Goal: Task Accomplishment & Management: Use online tool/utility

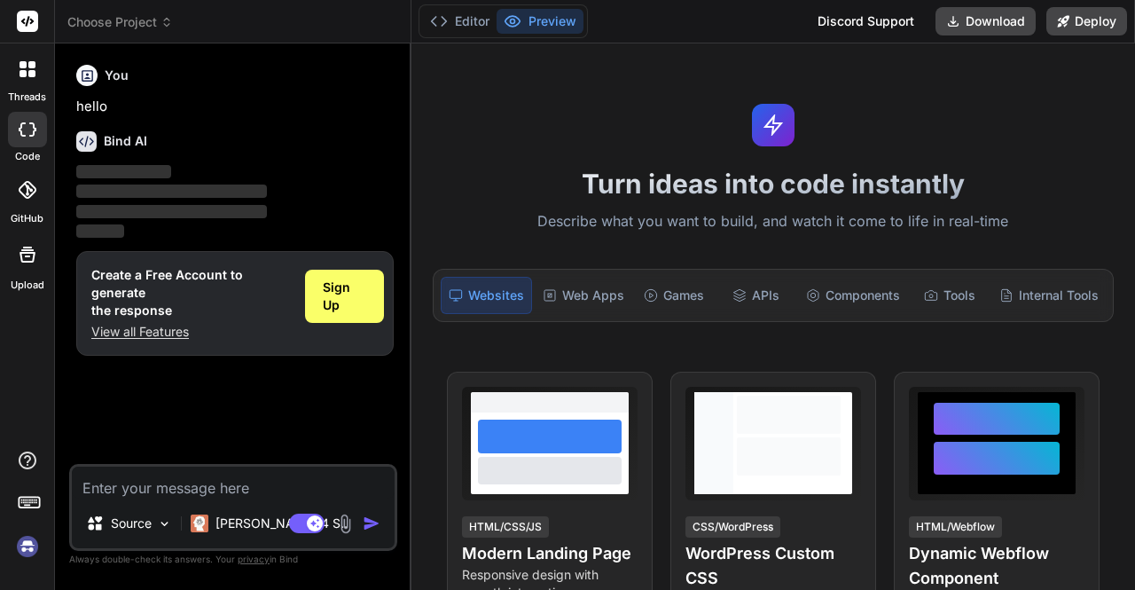
type textarea "x"
click at [158, 24] on span "Choose Project" at bounding box center [120, 22] width 106 height 18
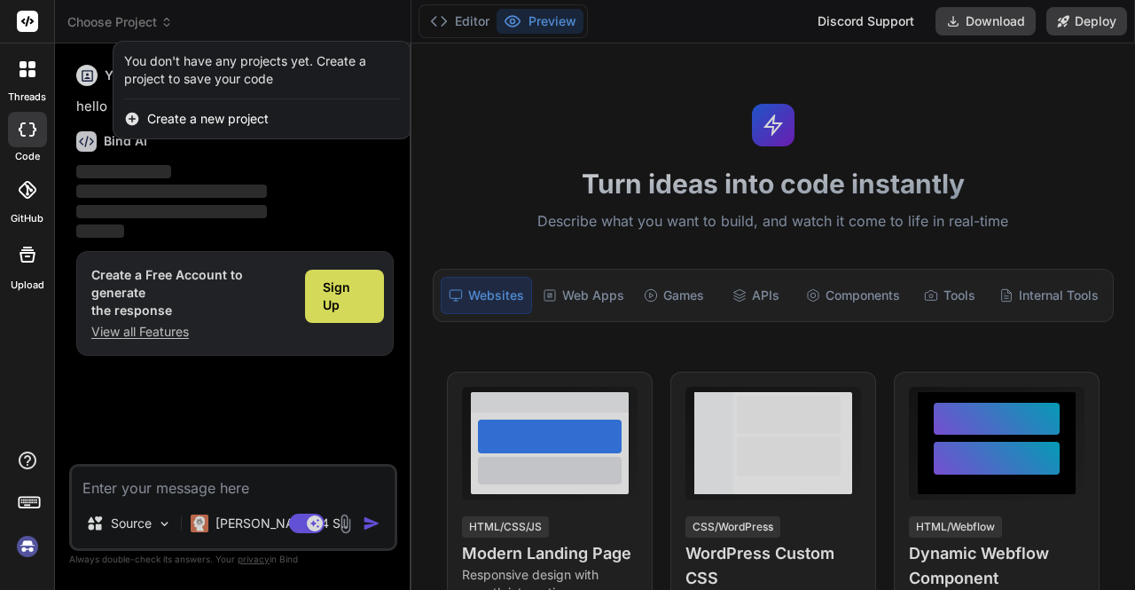
click at [223, 113] on span "Create a new project" at bounding box center [207, 119] width 121 height 18
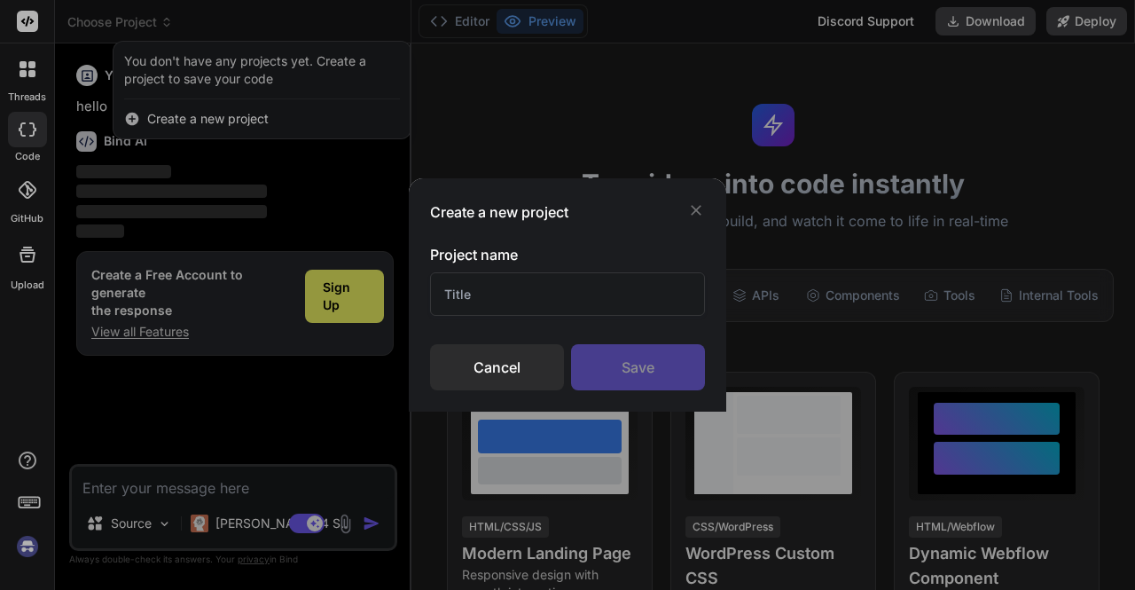
click at [552, 297] on input "text" at bounding box center [567, 293] width 275 height 43
type input "h"
type input "S"
type input "C"
type input "User Guide"
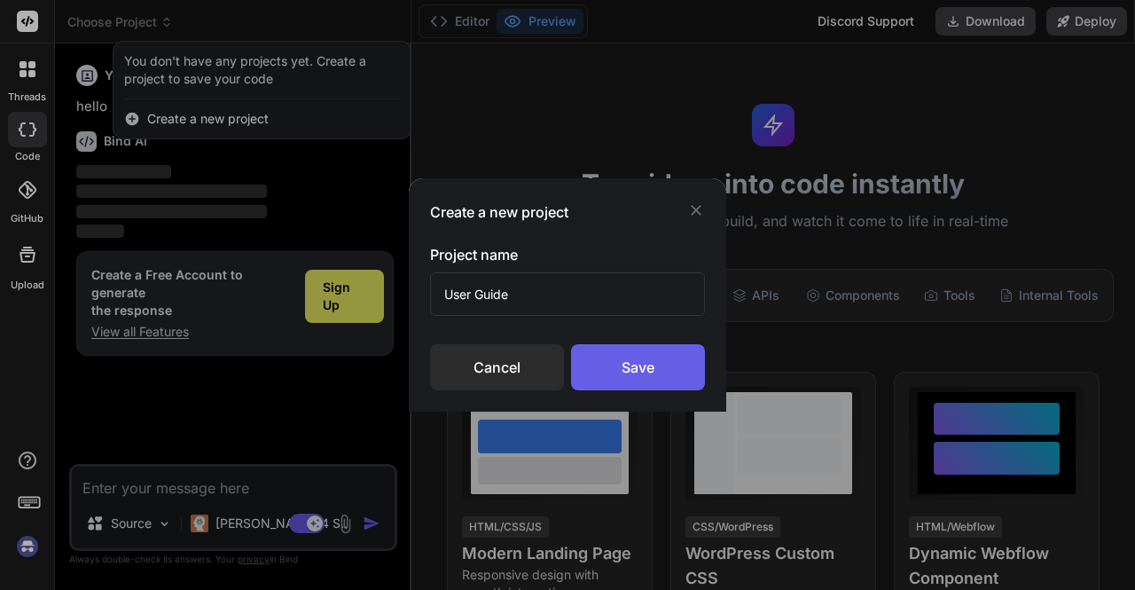
click at [621, 366] on div "Save" at bounding box center [638, 367] width 134 height 46
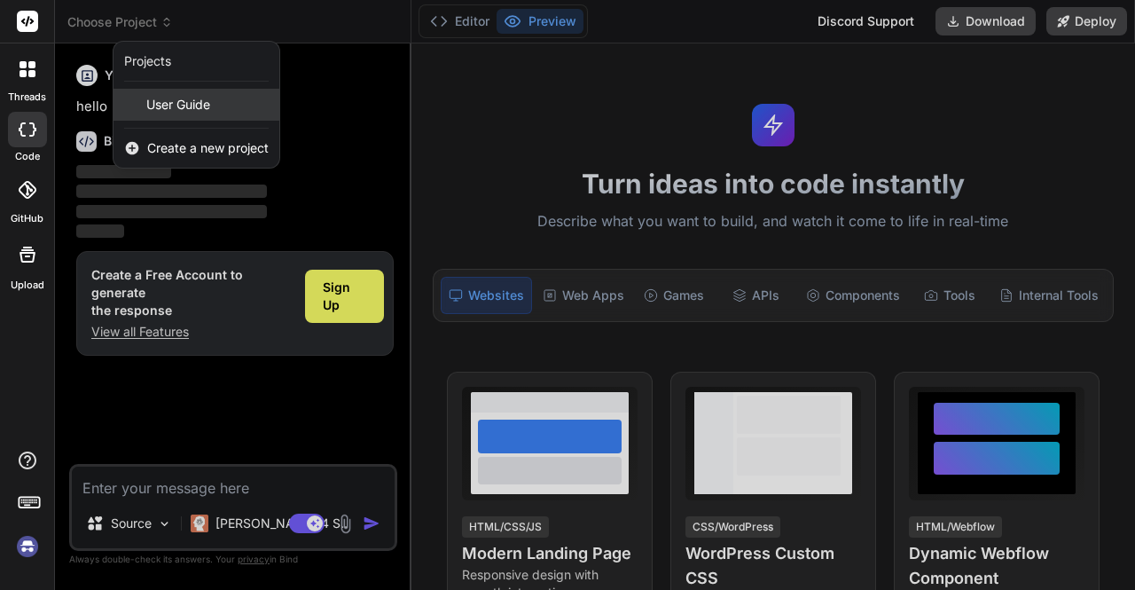
click at [171, 106] on span "User Guide" at bounding box center [178, 105] width 64 height 18
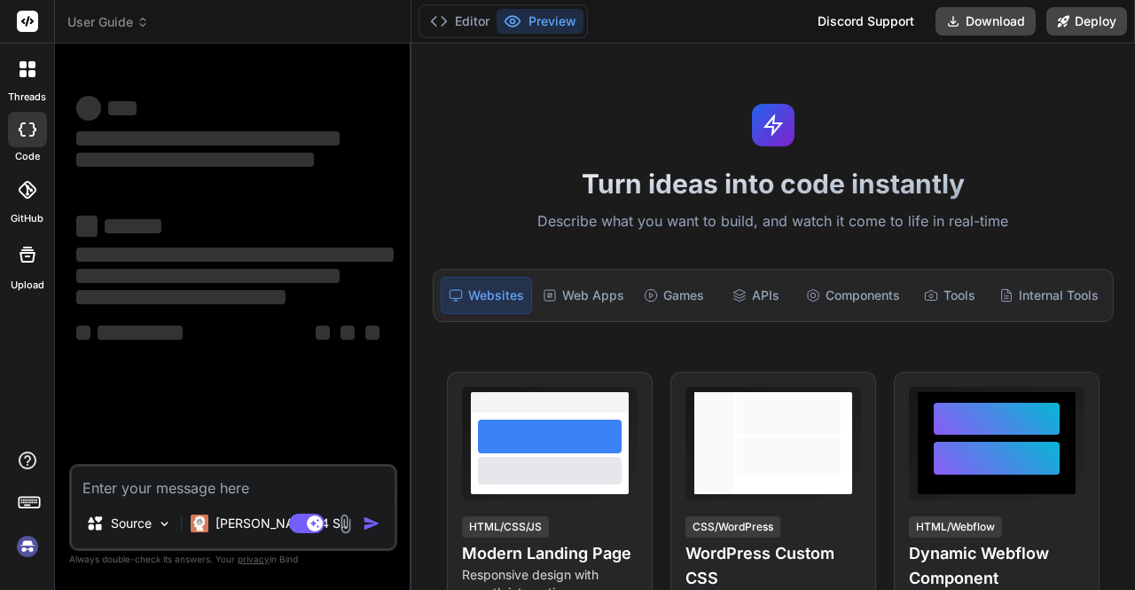
scroll to position [16, 0]
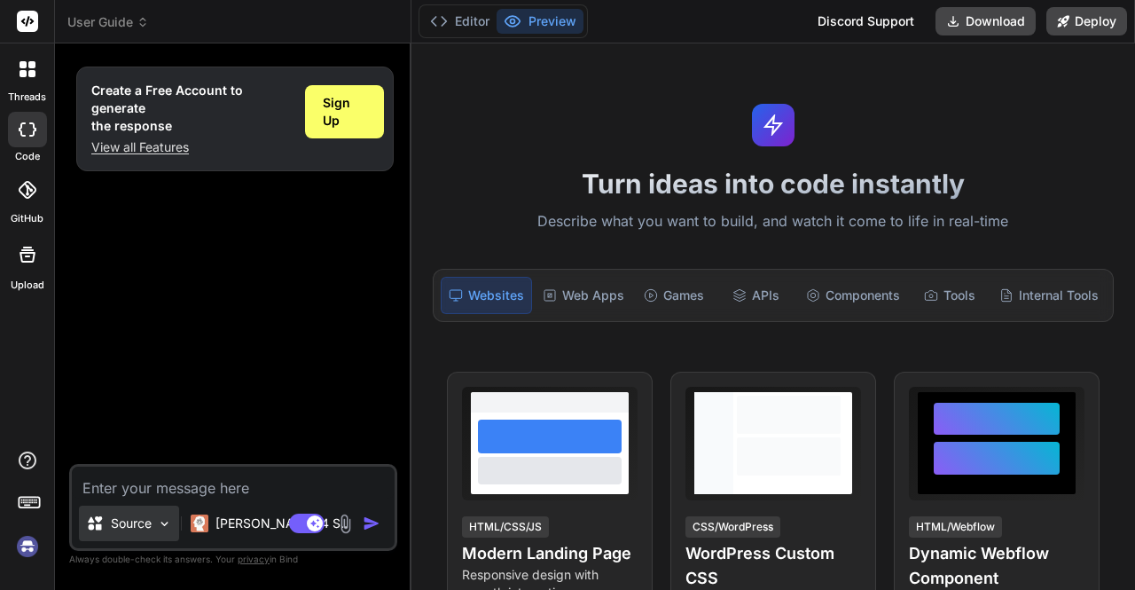
click at [161, 524] on img at bounding box center [164, 523] width 15 height 15
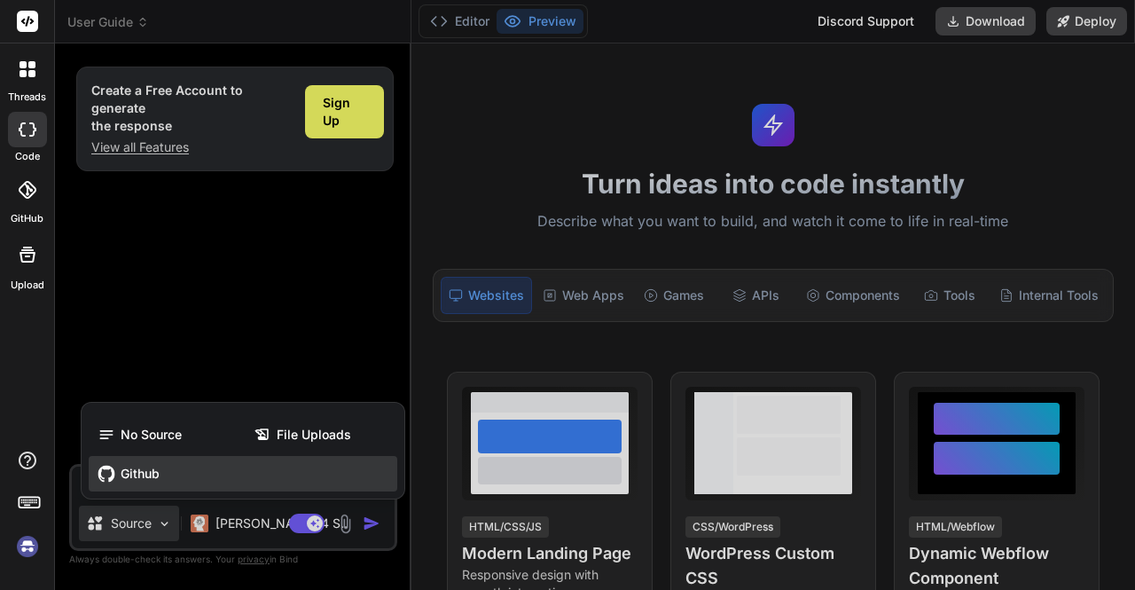
click at [154, 475] on span "Github" at bounding box center [140, 474] width 39 height 18
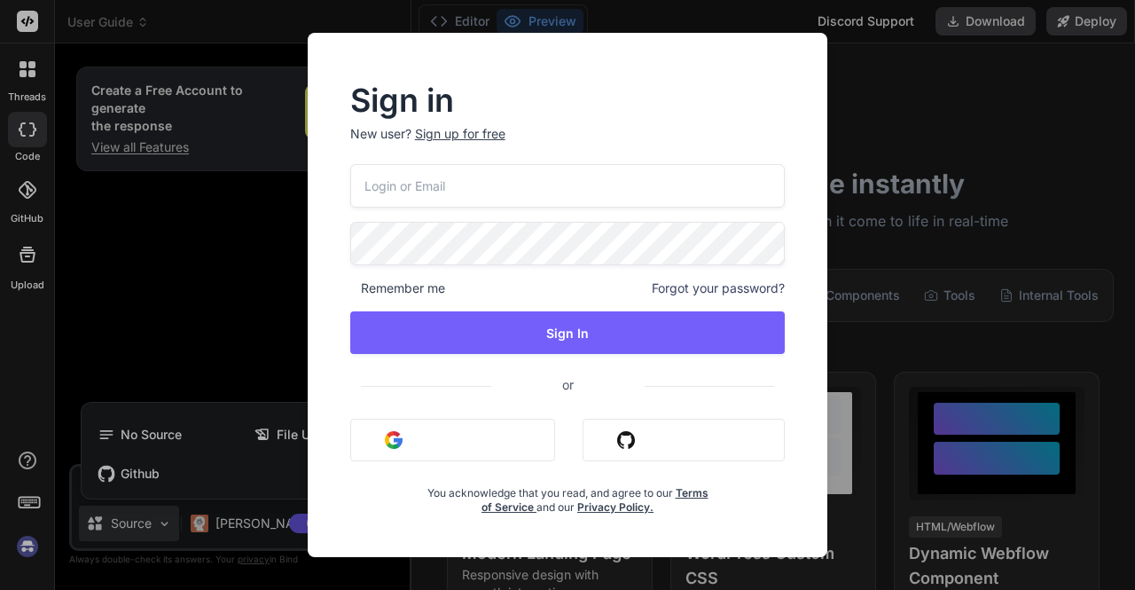
click at [655, 428] on button "Sign in with Github" at bounding box center [684, 440] width 202 height 43
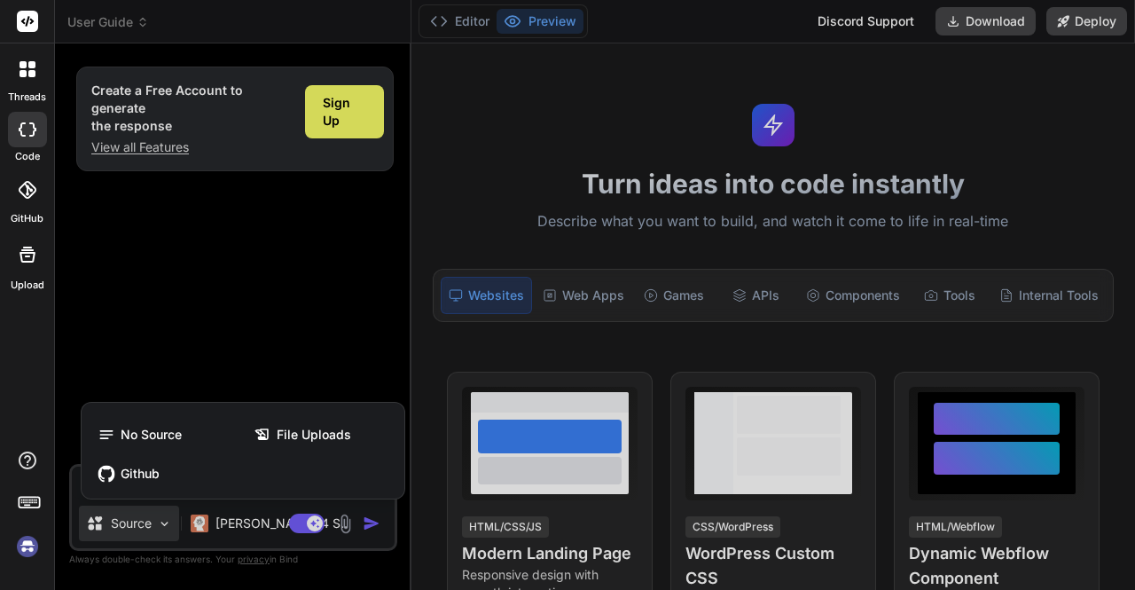
click at [168, 521] on div at bounding box center [567, 295] width 1135 height 590
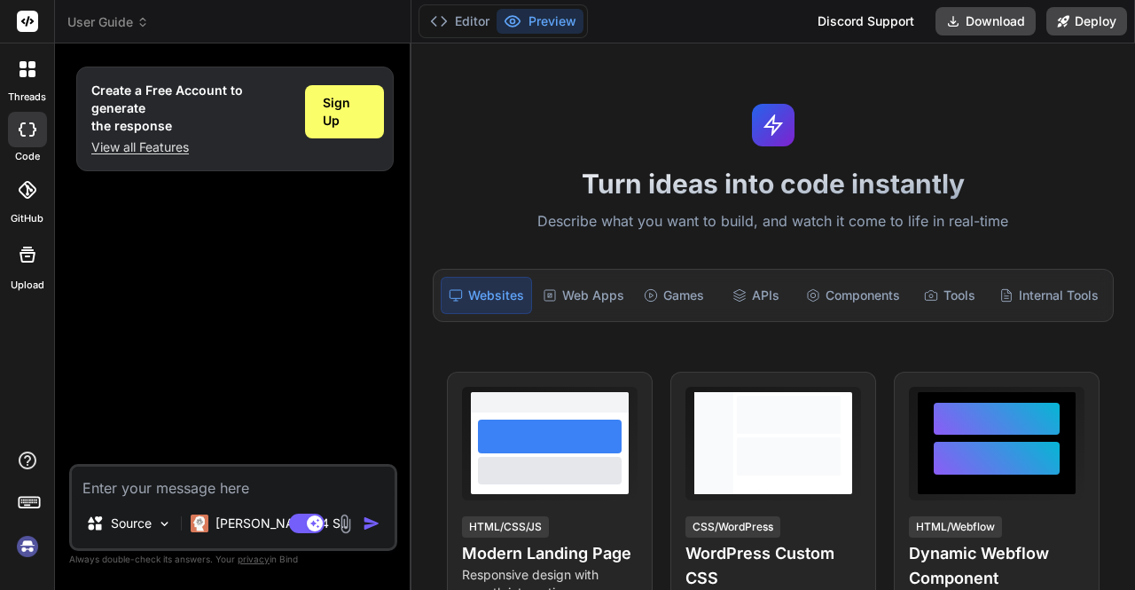
click at [274, 386] on div "Create a Free Account to generate the response View all Features Sign Up" at bounding box center [235, 261] width 325 height 406
click at [168, 519] on img at bounding box center [164, 523] width 15 height 15
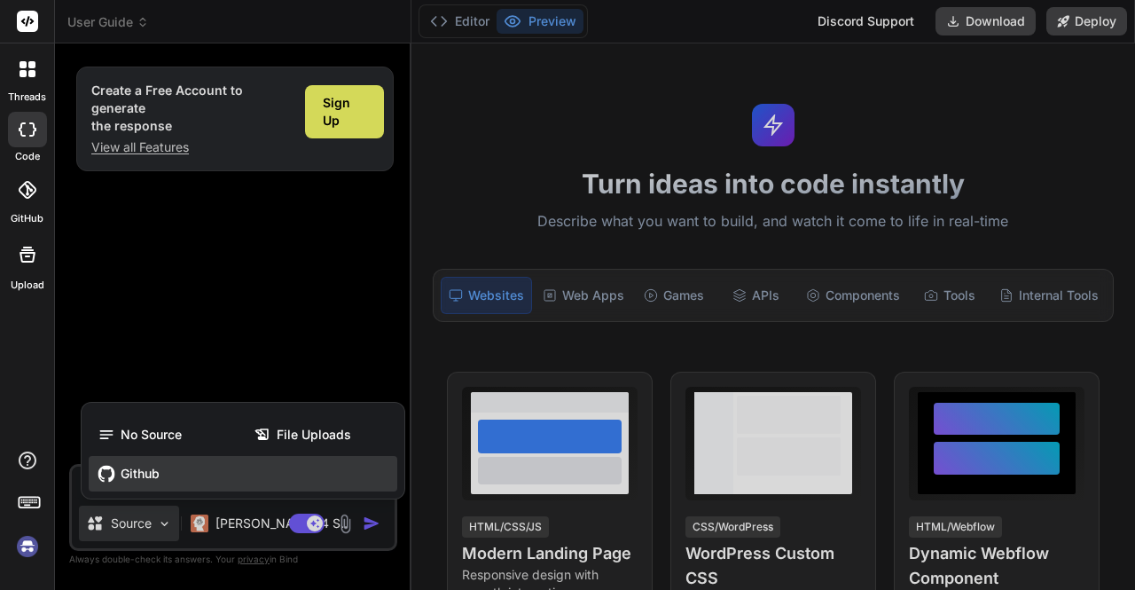
click at [136, 473] on span "Github" at bounding box center [140, 474] width 39 height 18
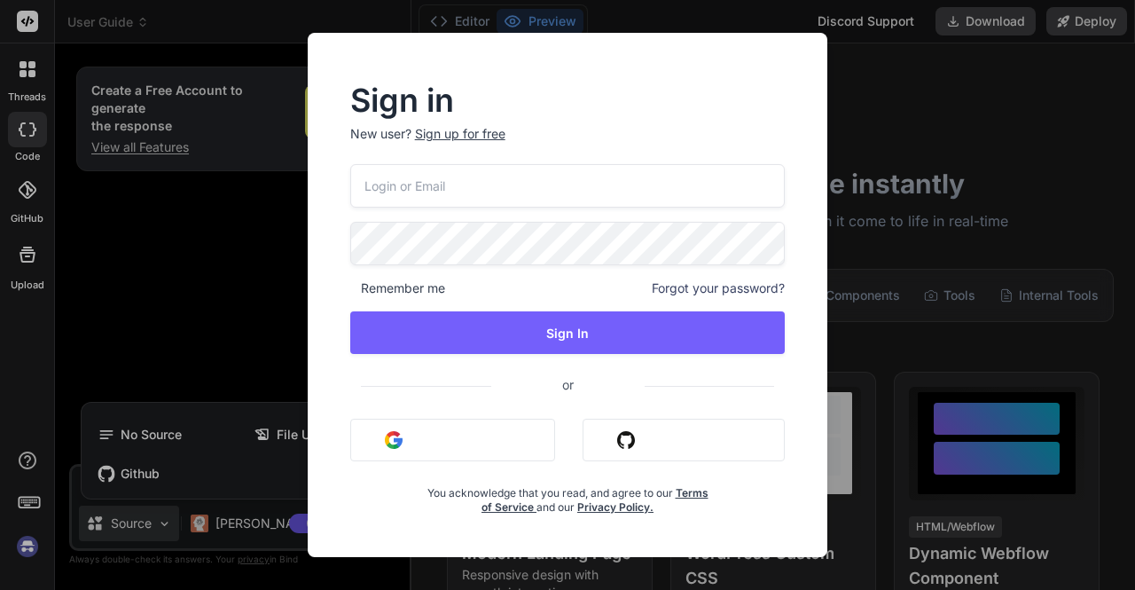
click at [661, 424] on button "Sign in with Github" at bounding box center [684, 440] width 202 height 43
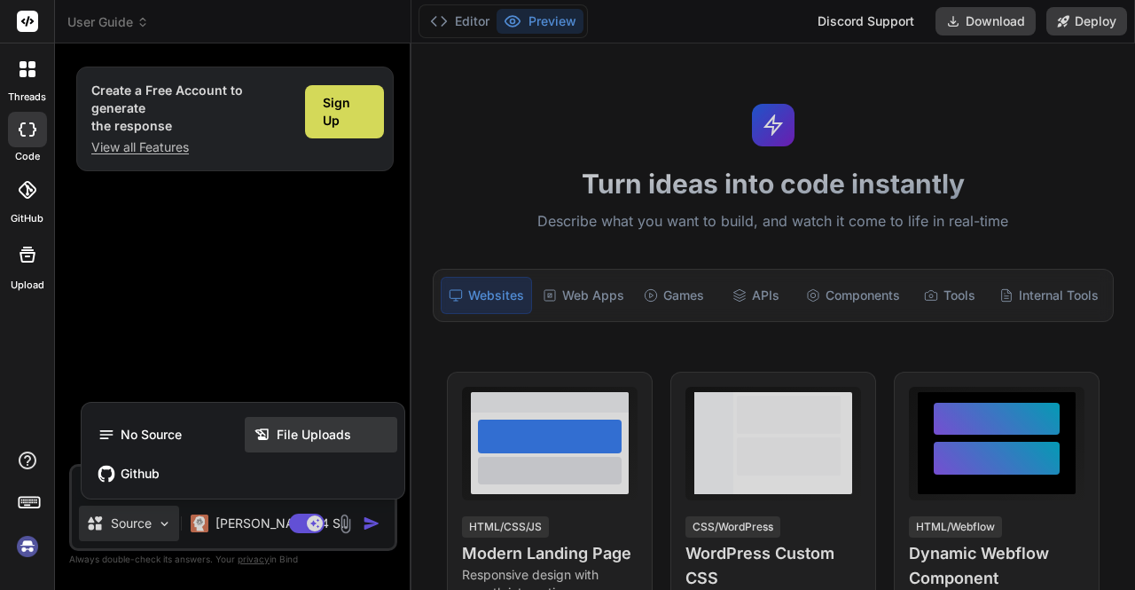
click at [319, 441] on span "File Uploads" at bounding box center [314, 435] width 74 height 18
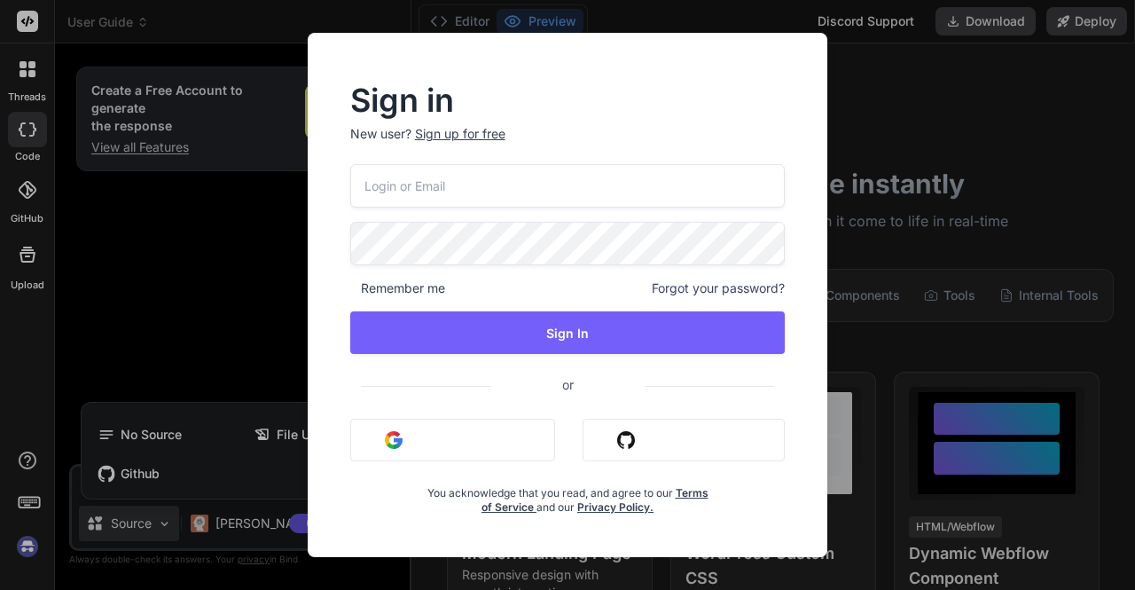
click at [241, 473] on div "Sign in New user? Sign up for free Remember me Forgot your password? Sign In or…" at bounding box center [567, 295] width 1135 height 590
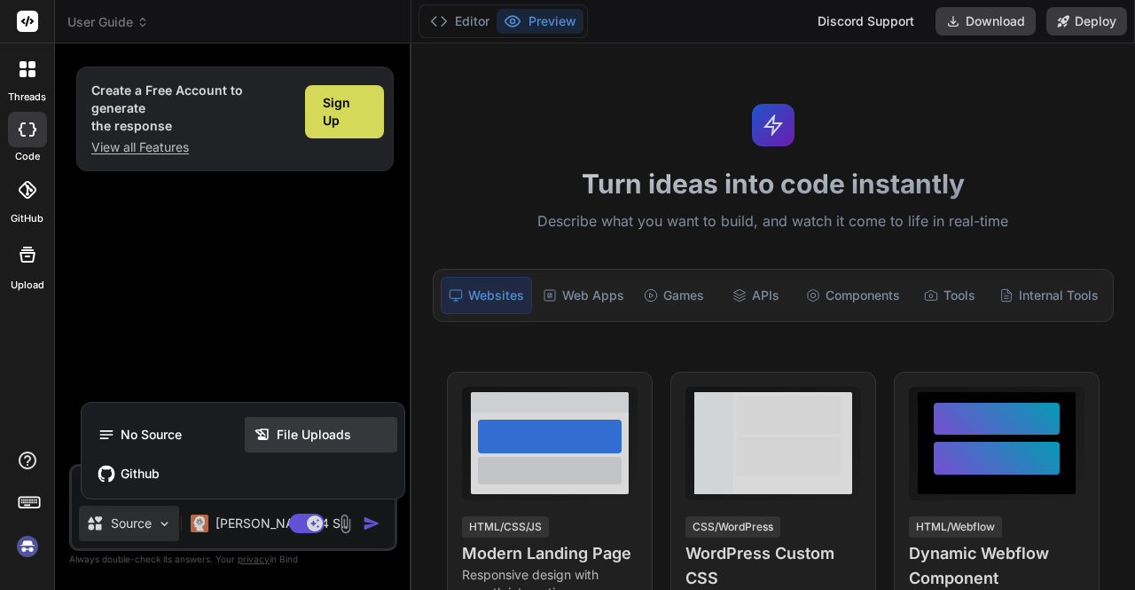
click at [292, 438] on span "File Uploads" at bounding box center [314, 435] width 74 height 18
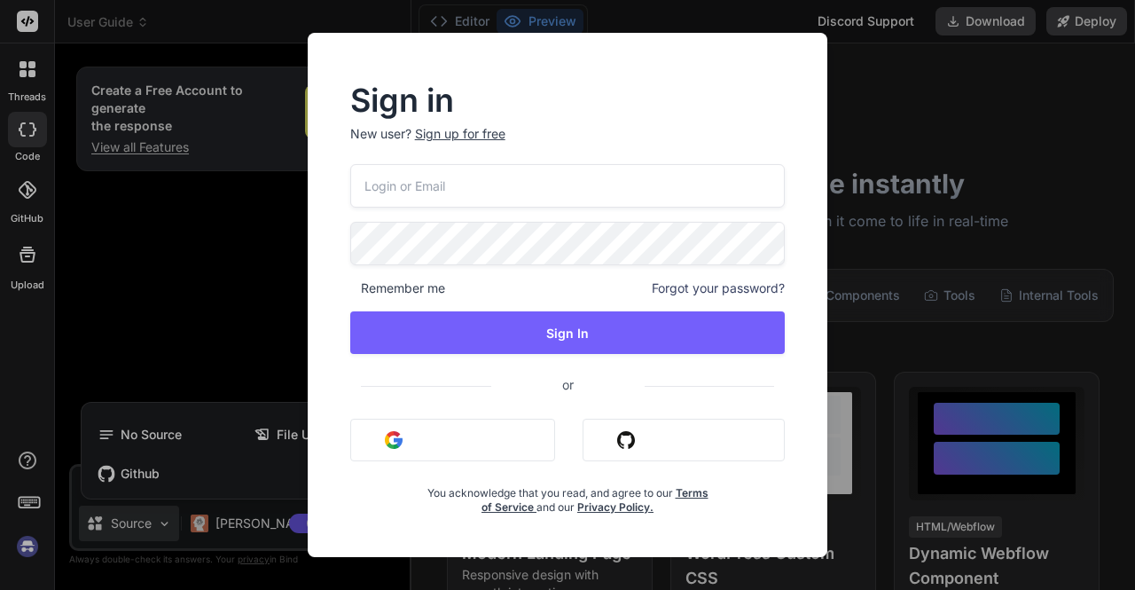
click at [488, 450] on button "Sign in with Google" at bounding box center [452, 440] width 205 height 43
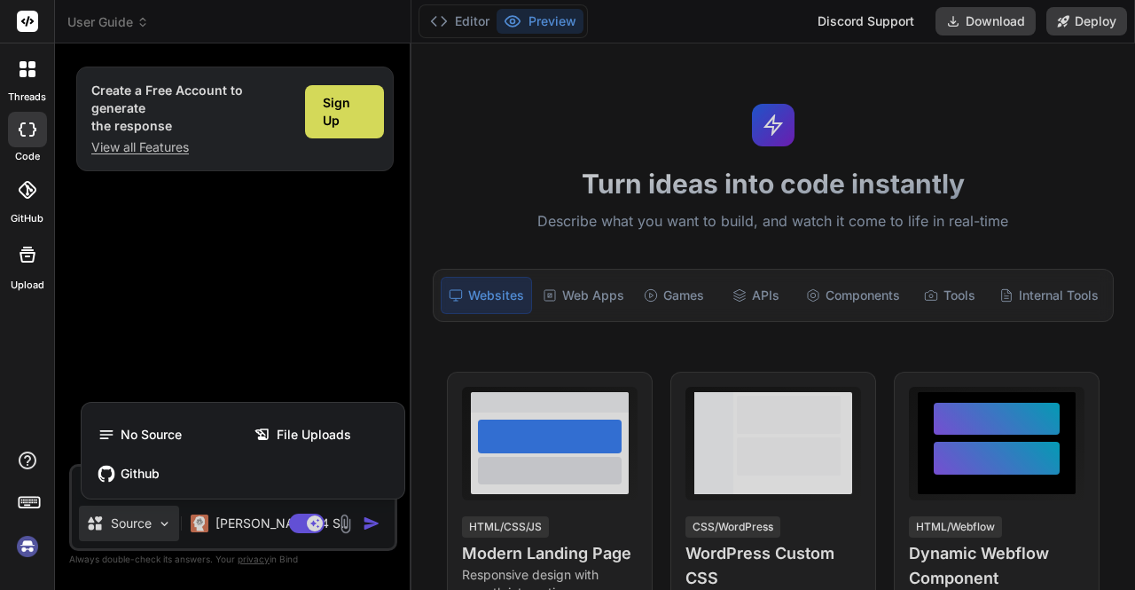
click at [21, 195] on icon at bounding box center [28, 190] width 18 height 18
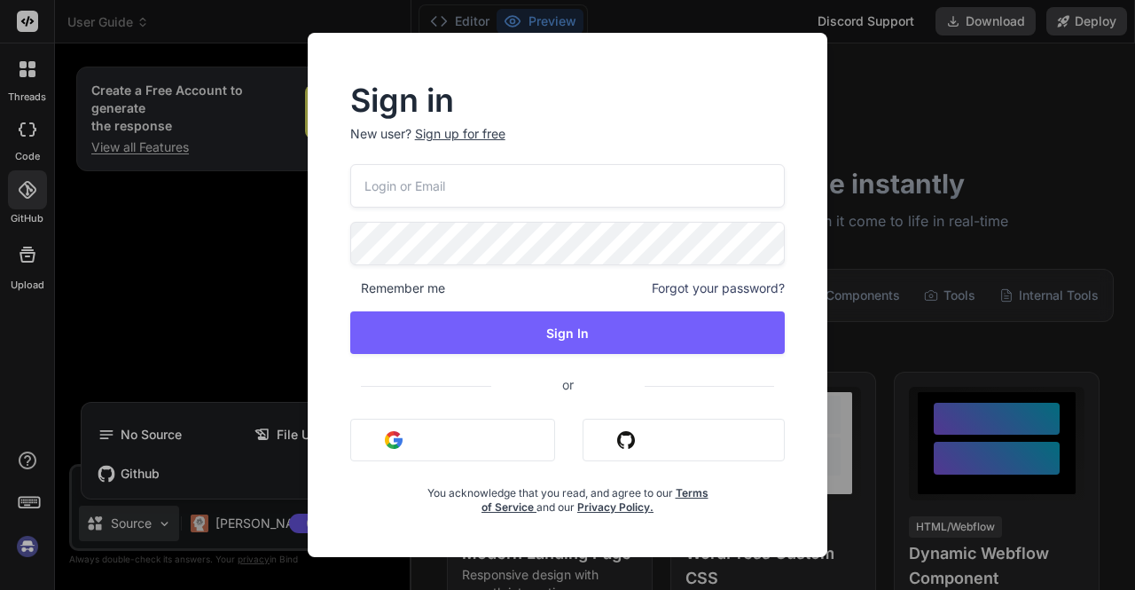
click at [640, 439] on button "Sign in with Github" at bounding box center [684, 440] width 202 height 43
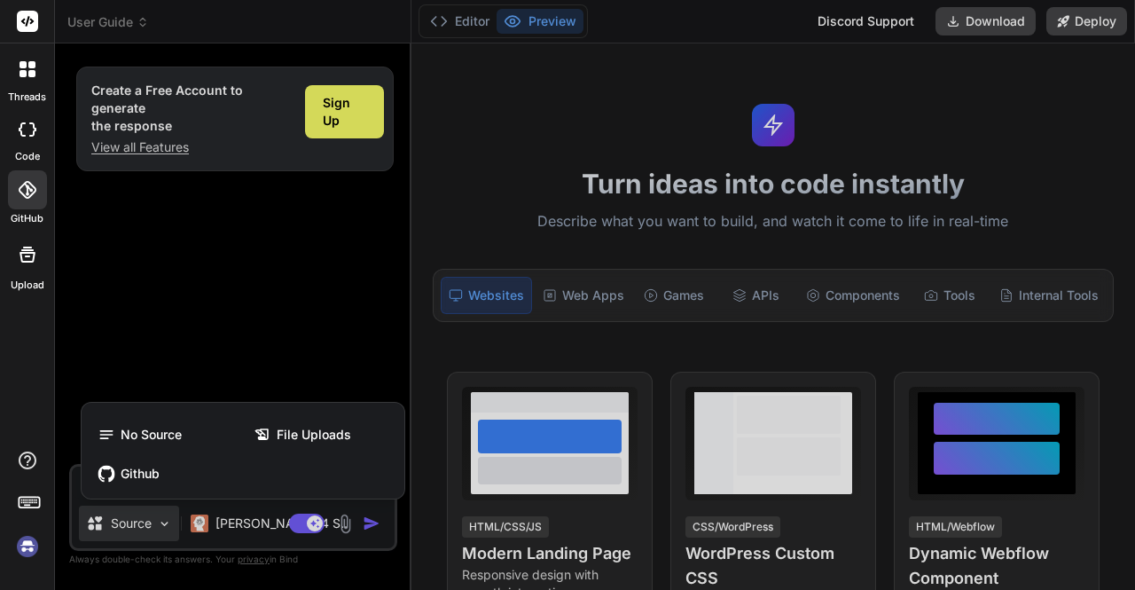
click at [342, 116] on div at bounding box center [567, 295] width 1135 height 590
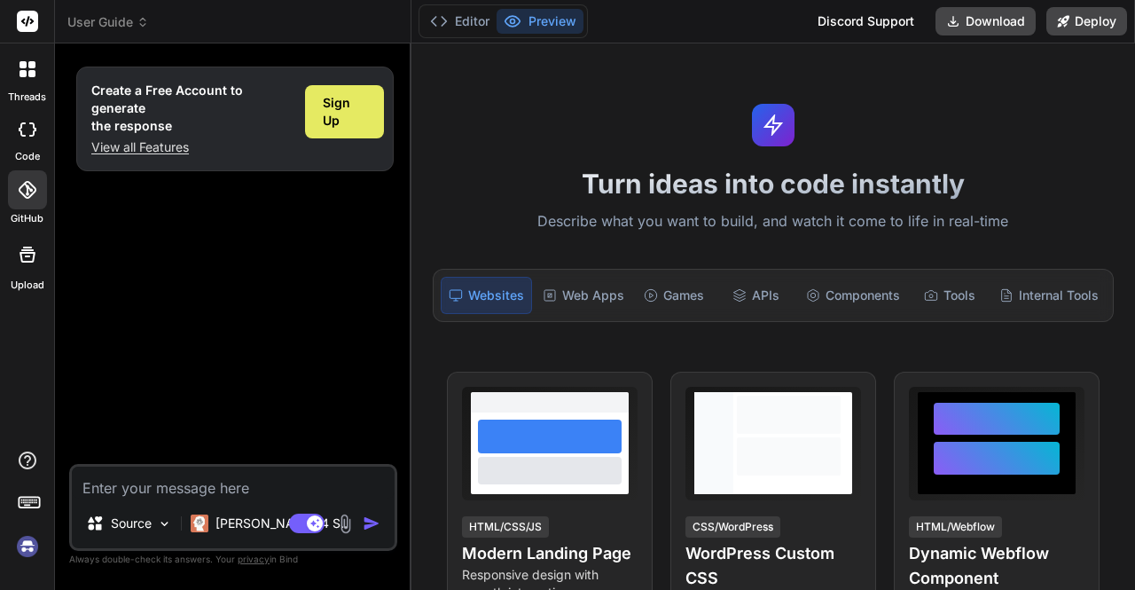
click at [342, 120] on span "Sign Up" at bounding box center [344, 111] width 43 height 35
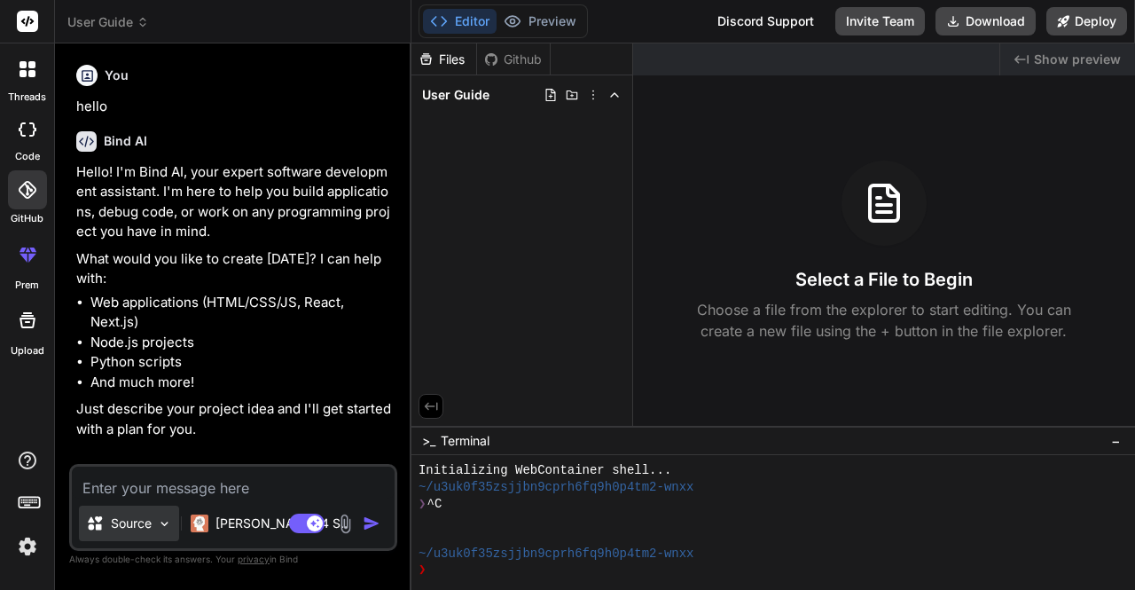
click at [167, 527] on img at bounding box center [164, 523] width 15 height 15
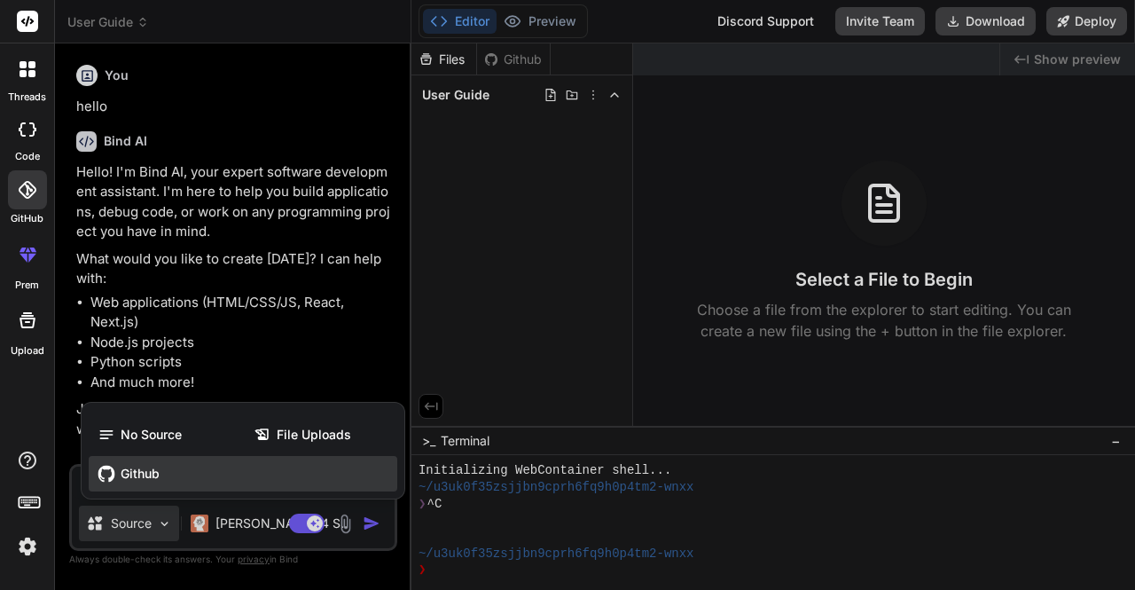
click at [142, 480] on span "Github" at bounding box center [140, 474] width 39 height 18
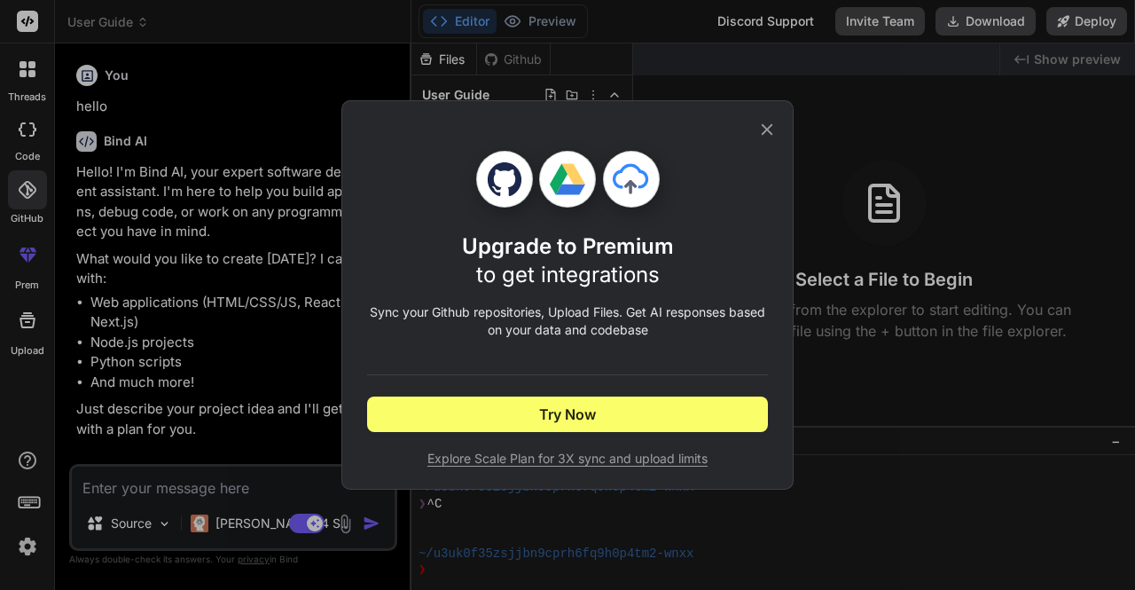
click at [814, 232] on div "Upgrade to Premium to get integrations Sync your Github repositories, Upload Fi…" at bounding box center [567, 295] width 1135 height 590
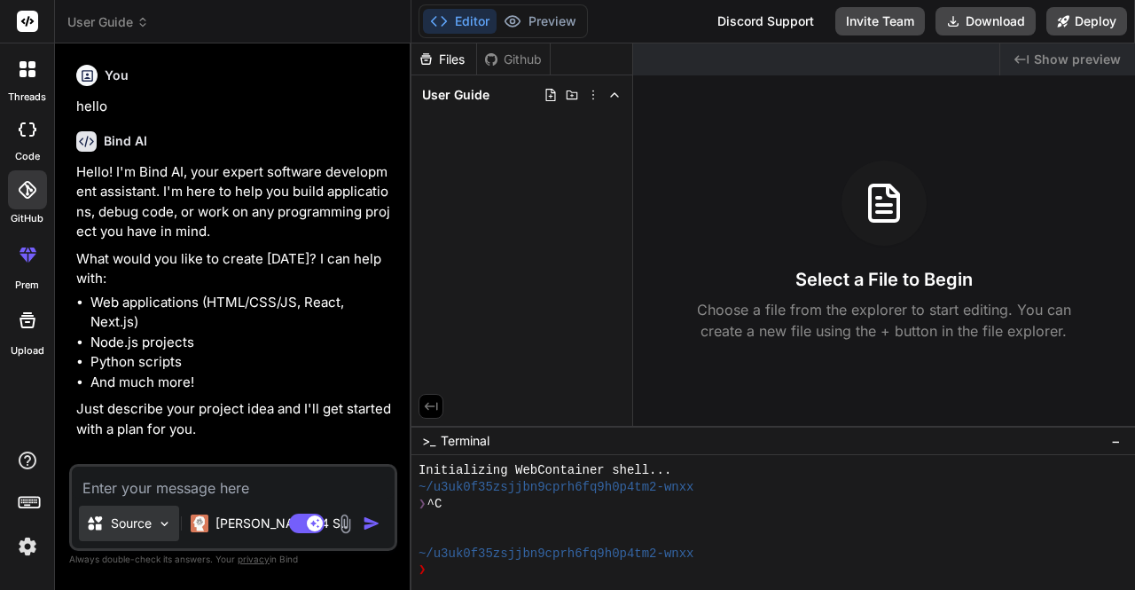
click at [162, 531] on div "Source" at bounding box center [129, 523] width 100 height 35
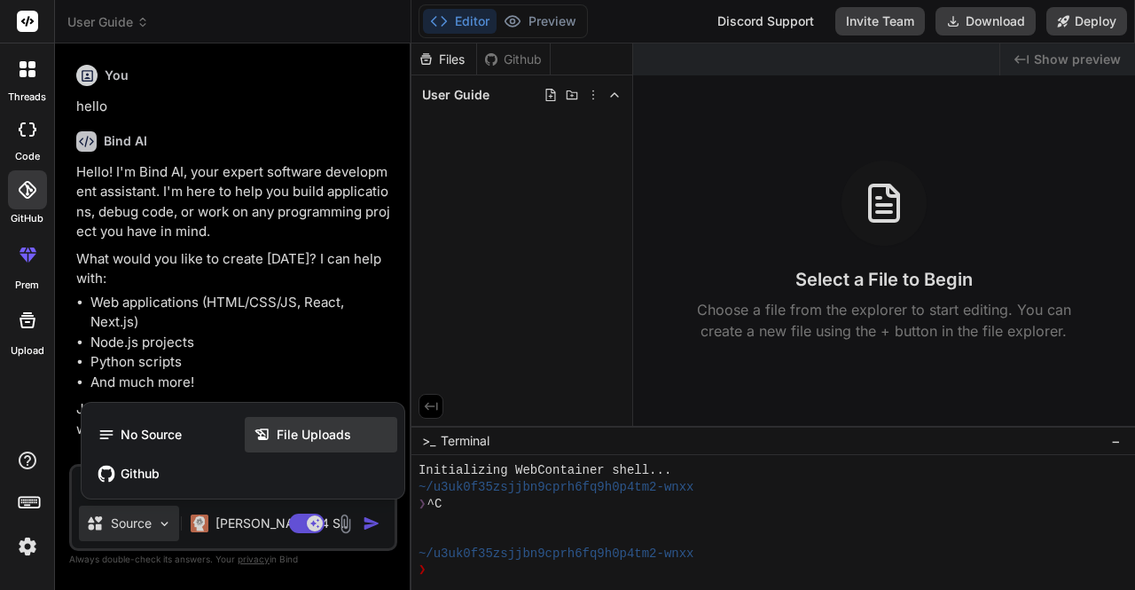
click at [299, 449] on div "File Uploads" at bounding box center [321, 434] width 153 height 35
type textarea "x"
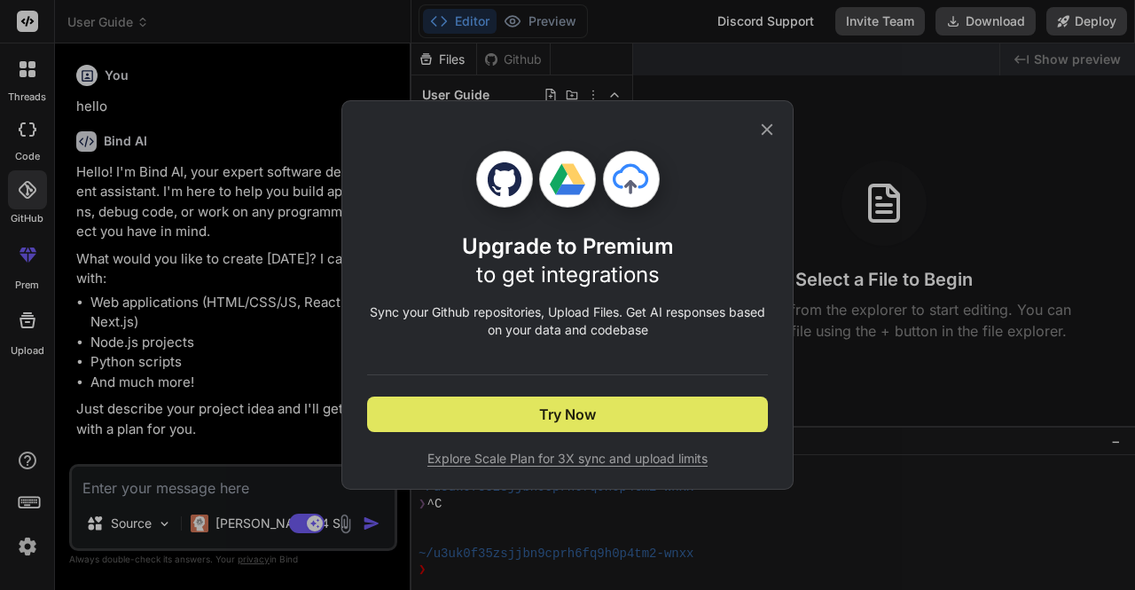
click at [594, 422] on span "Try Now" at bounding box center [567, 414] width 57 height 21
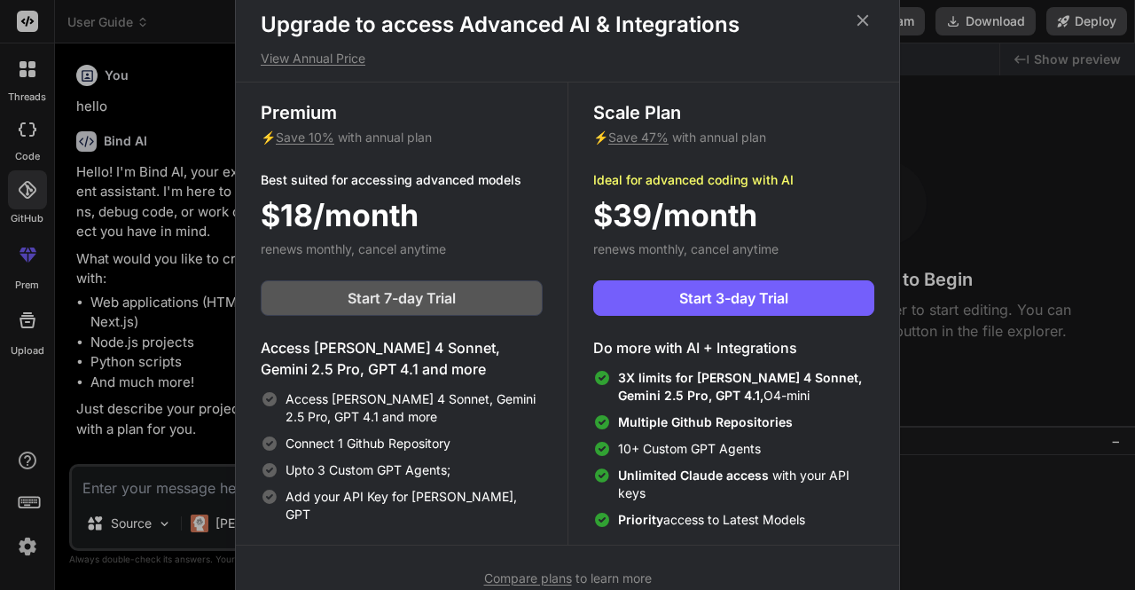
click at [387, 302] on span "Start 7-day Trial" at bounding box center [402, 297] width 108 height 21
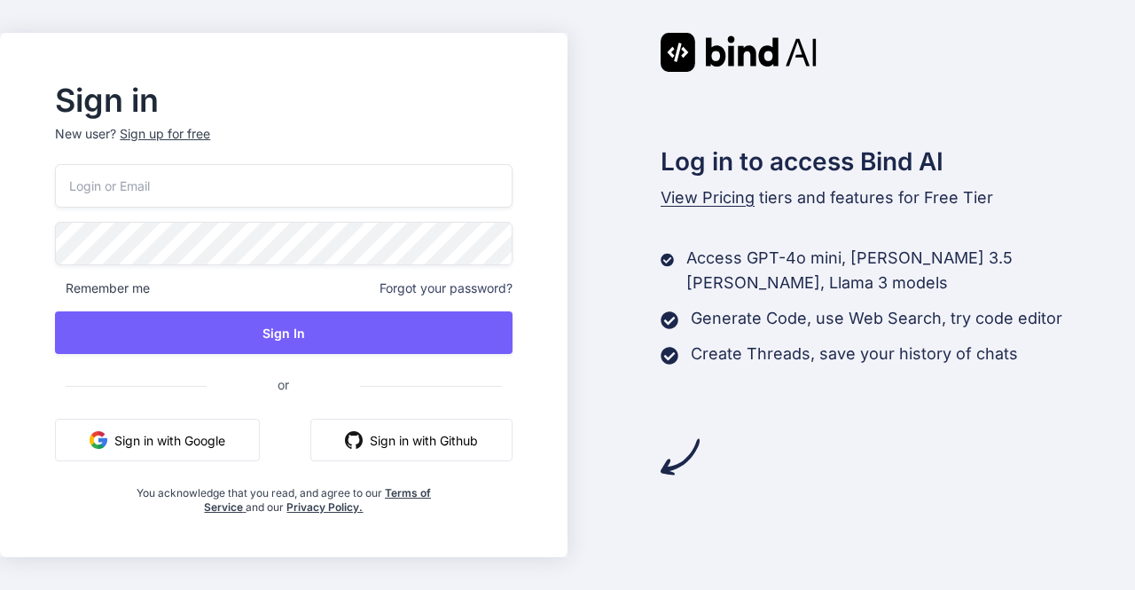
click at [221, 447] on button "Sign in with Google" at bounding box center [157, 440] width 205 height 43
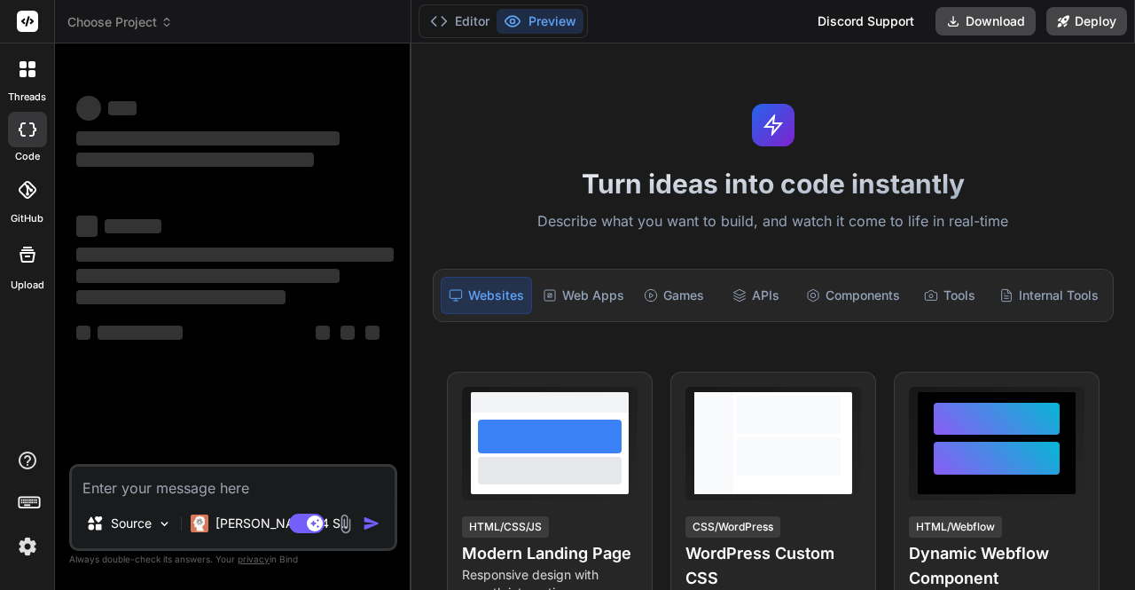
click at [27, 263] on icon at bounding box center [27, 254] width 21 height 21
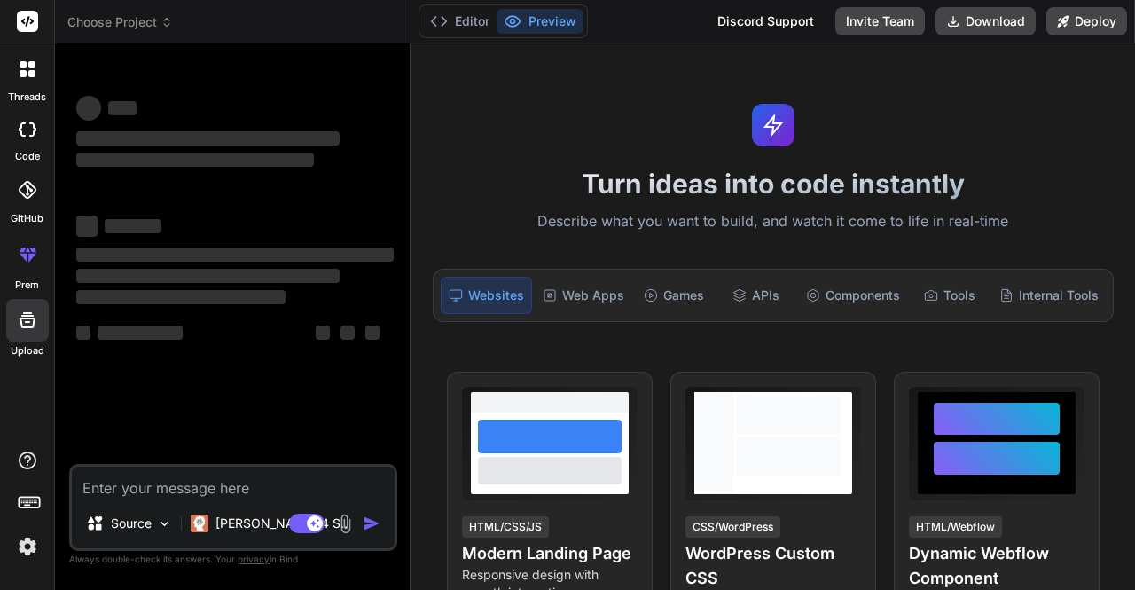
click at [568, 265] on div "Turn ideas into code instantly Describe what you want to build, and watch it co…" at bounding box center [774, 316] width 724 height 546
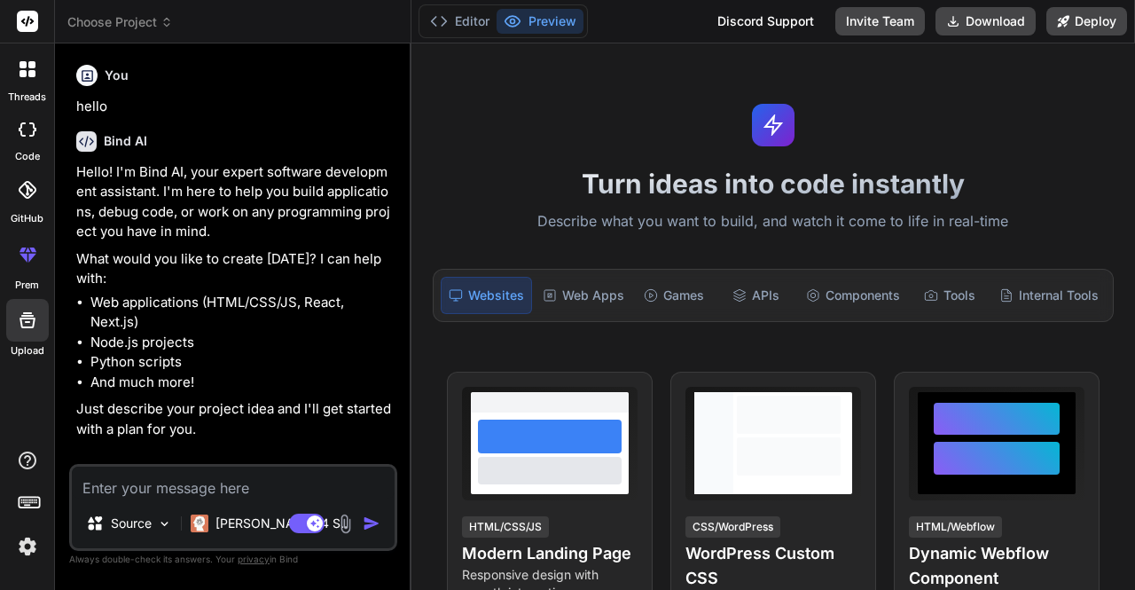
click at [20, 317] on icon at bounding box center [27, 320] width 21 height 21
type textarea "x"
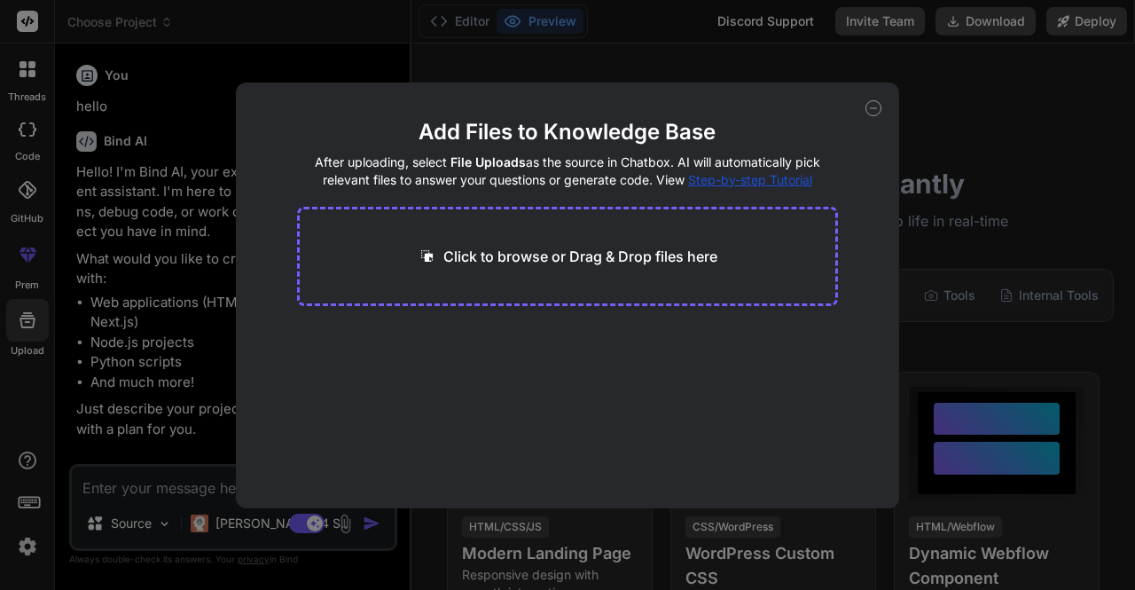
click at [554, 244] on div "Click to browse or Drag & Drop files here" at bounding box center [568, 256] width 542 height 99
click at [504, 260] on p "Click to browse or Drag & Drop files here" at bounding box center [580, 256] width 274 height 21
type input "C:\fakepath\TODO.md"
click at [466, 337] on icon at bounding box center [469, 337] width 15 height 15
click at [566, 259] on p "Click to browse or Drag & Drop files here" at bounding box center [580, 256] width 274 height 21
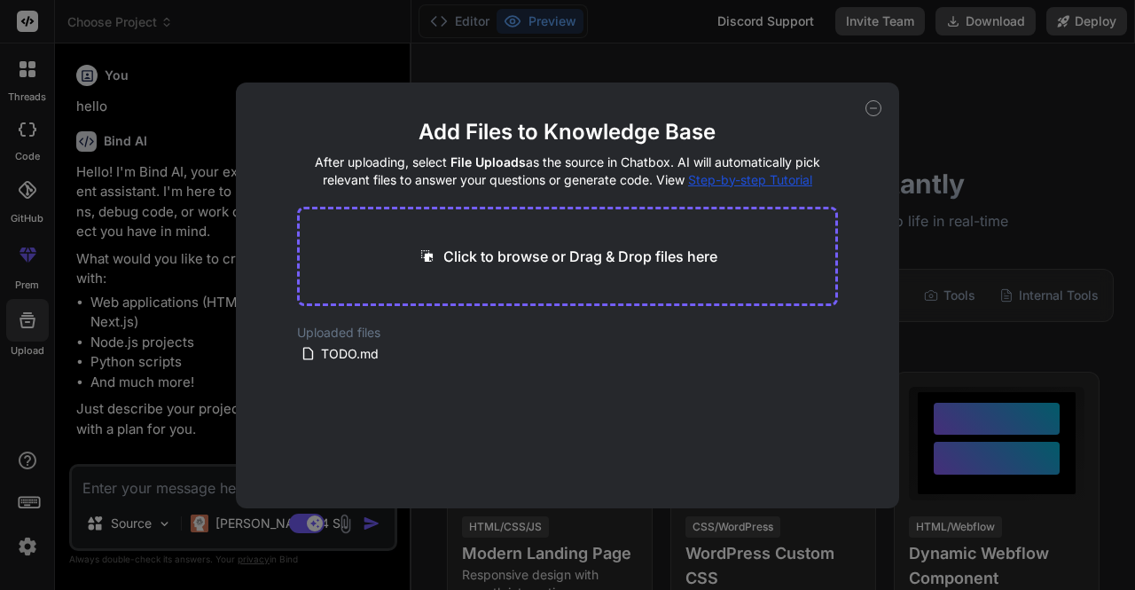
type textarea "x"
type input "C:\fakepath\.gitignore"
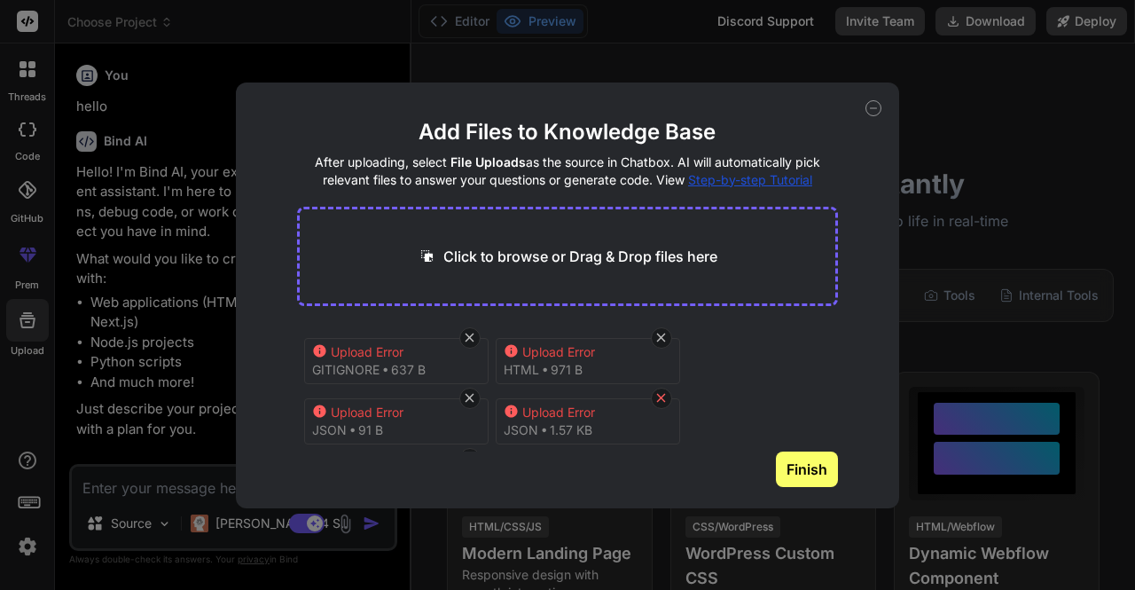
click at [658, 393] on icon at bounding box center [661, 397] width 15 height 15
click at [660, 341] on icon at bounding box center [661, 337] width 15 height 15
click at [666, 340] on icon at bounding box center [661, 337] width 15 height 15
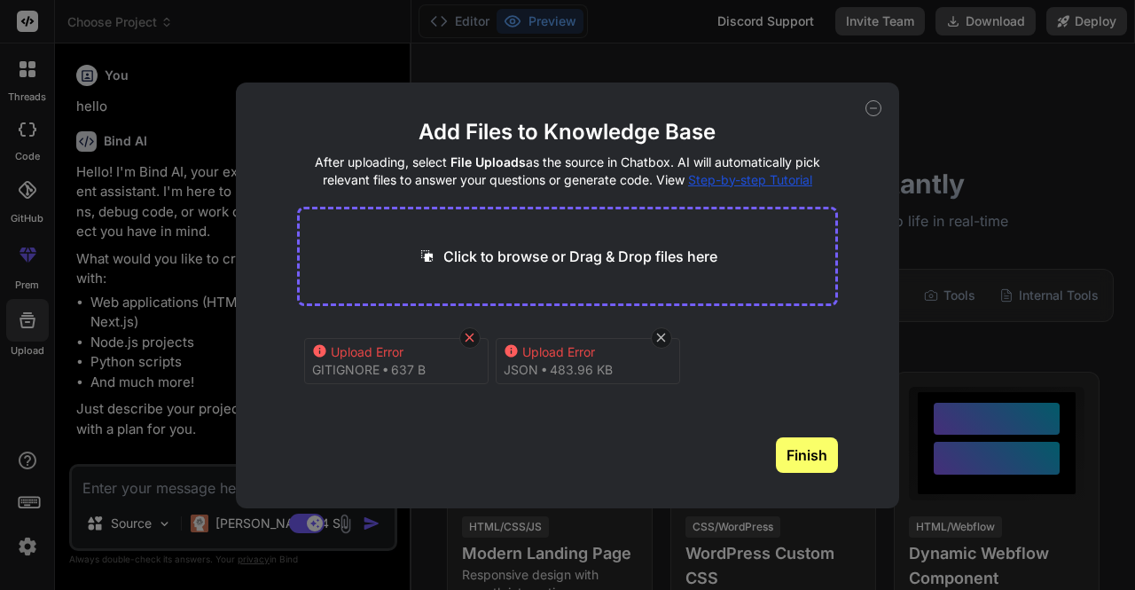
click at [473, 334] on icon at bounding box center [470, 337] width 9 height 9
click at [467, 337] on icon at bounding box center [469, 337] width 15 height 15
type textarea "x"
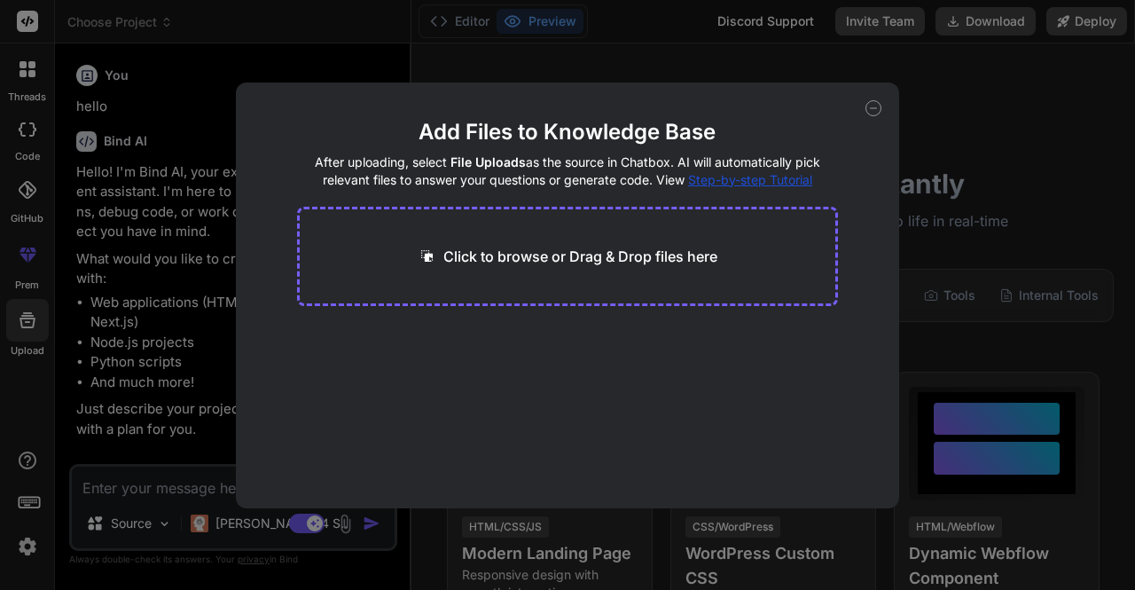
click at [647, 247] on p "Click to browse or Drag & Drop files here" at bounding box center [580, 256] width 274 height 21
type textarea "x"
click at [576, 275] on div "Click to browse or Drag & Drop files here" at bounding box center [568, 256] width 542 height 99
click at [611, 254] on p "Click to browse or Drag & Drop files here" at bounding box center [580, 256] width 274 height 21
type input "C:\fakepath\src.zip"
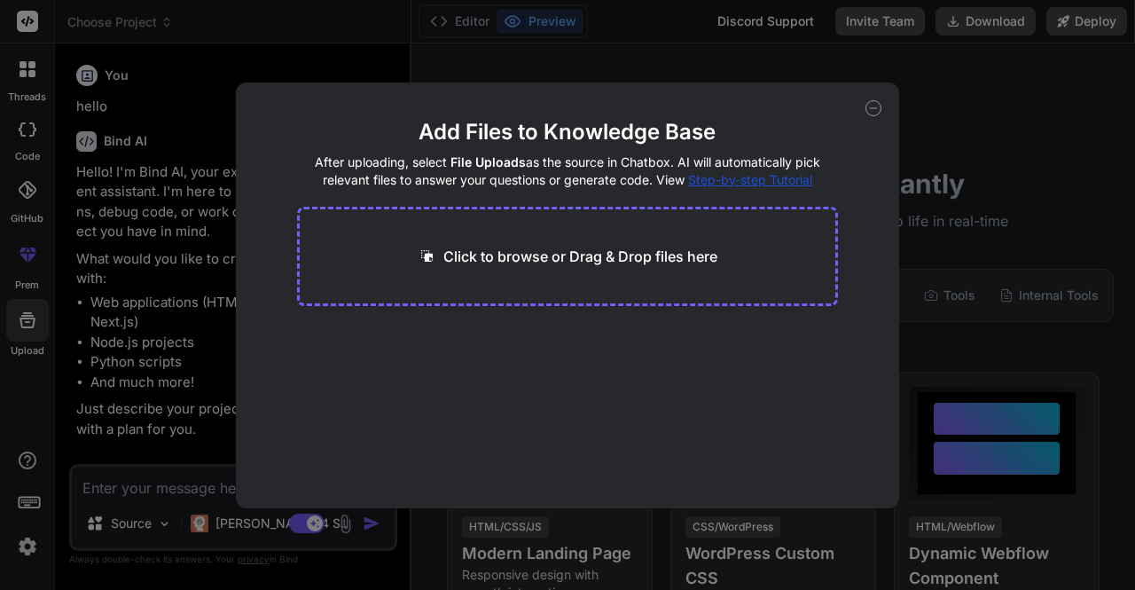
type textarea "x"
click at [677, 255] on p "Click to browse or Drag & Drop files here" at bounding box center [580, 256] width 274 height 21
type input "C:\fakepath\.gitignore"
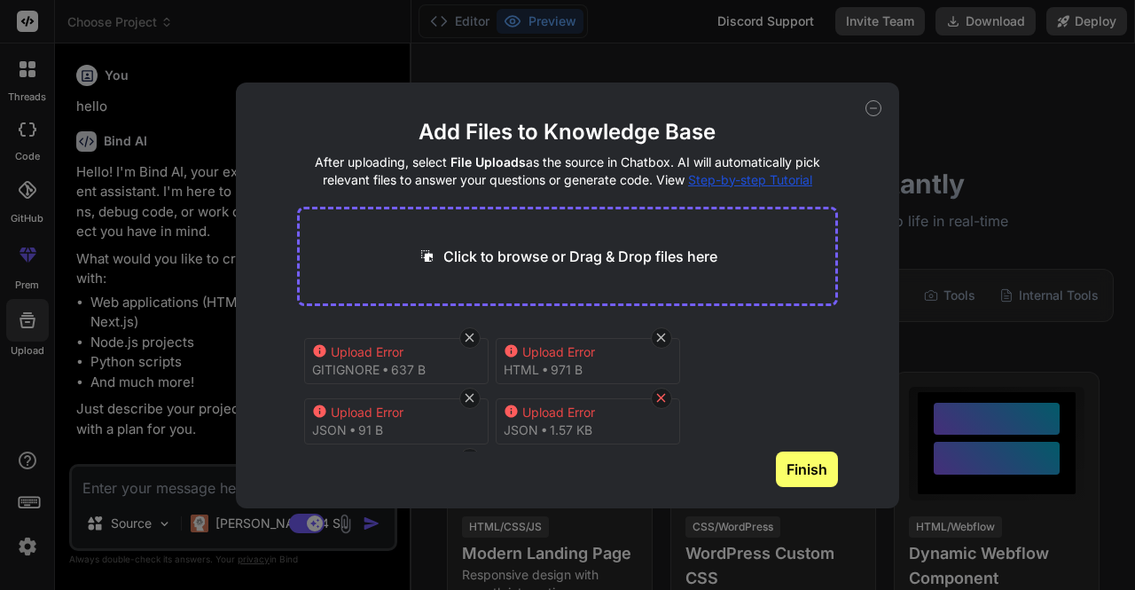
click at [660, 396] on icon at bounding box center [661, 398] width 9 height 9
click at [658, 339] on icon at bounding box center [661, 337] width 15 height 15
click at [662, 337] on icon at bounding box center [661, 337] width 9 height 9
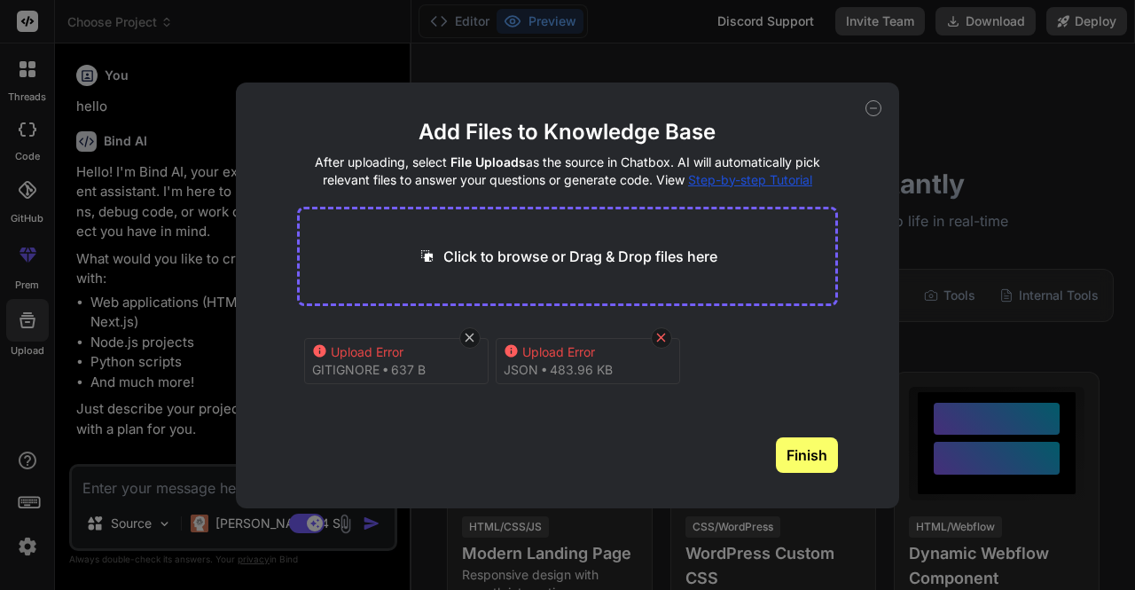
click at [655, 338] on icon at bounding box center [661, 337] width 15 height 15
click at [464, 335] on icon at bounding box center [469, 337] width 15 height 15
type textarea "x"
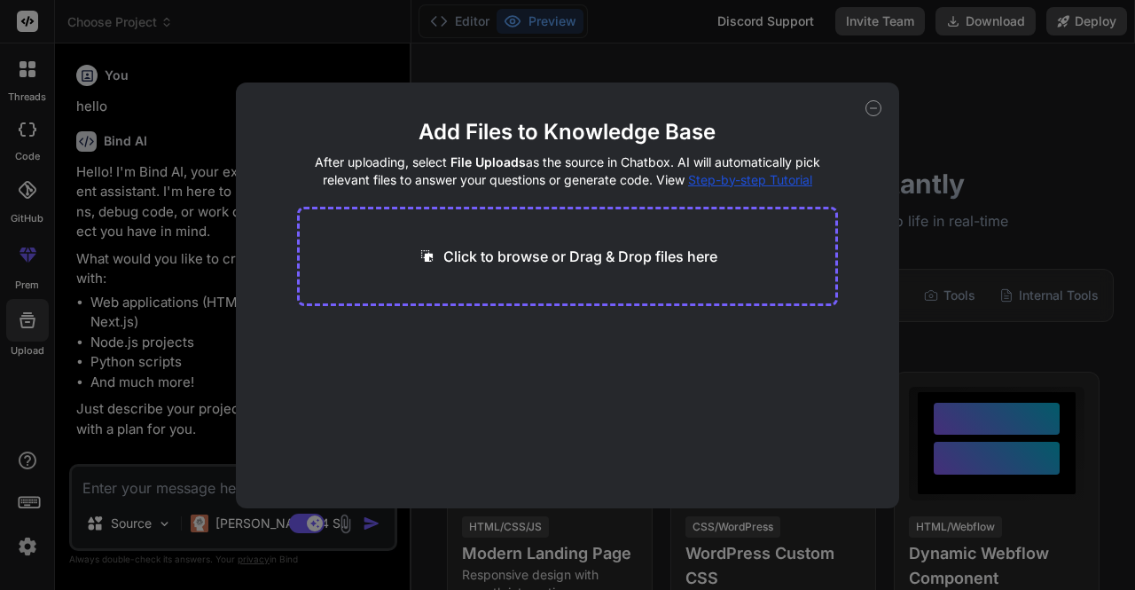
click at [484, 255] on p "Click to browse or Drag & Drop files here" at bounding box center [580, 256] width 274 height 21
click at [874, 109] on icon at bounding box center [874, 108] width 16 height 16
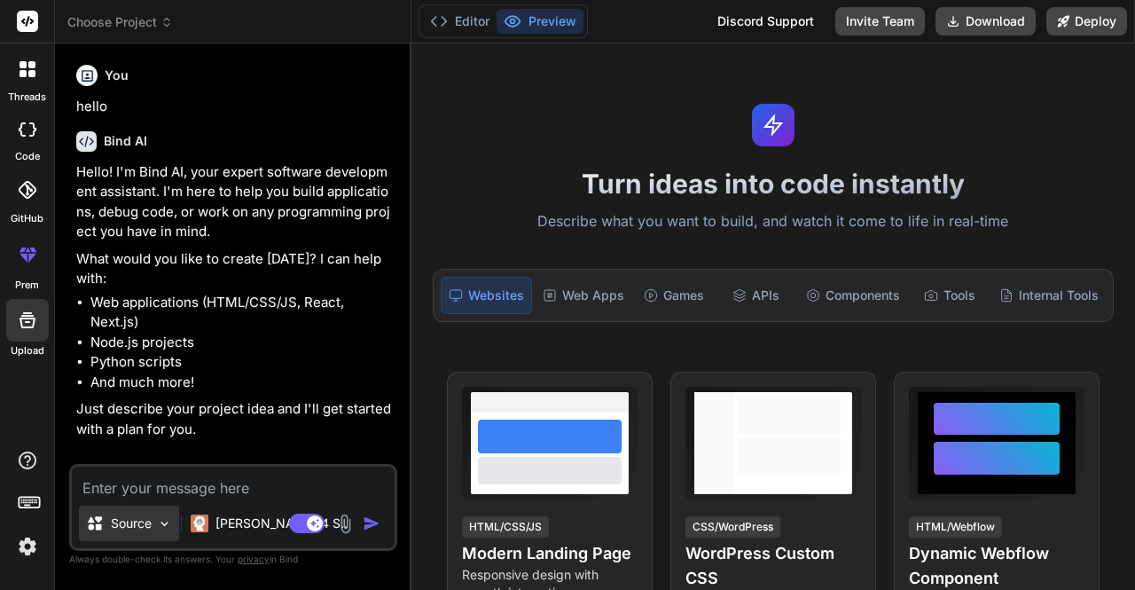
click at [169, 529] on img at bounding box center [164, 523] width 15 height 15
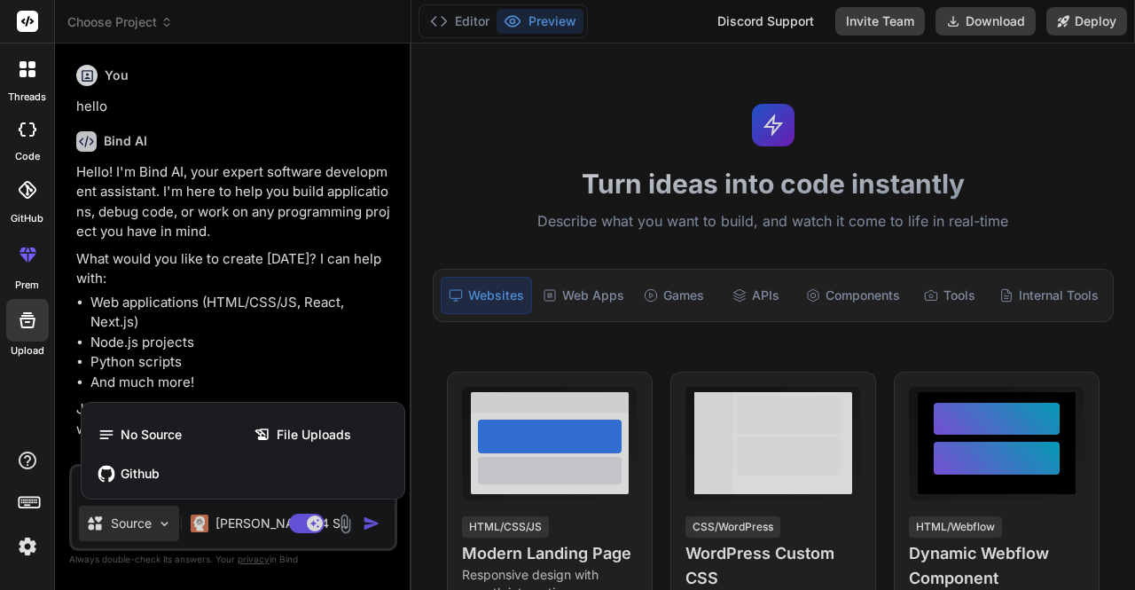
click at [353, 523] on div at bounding box center [567, 295] width 1135 height 590
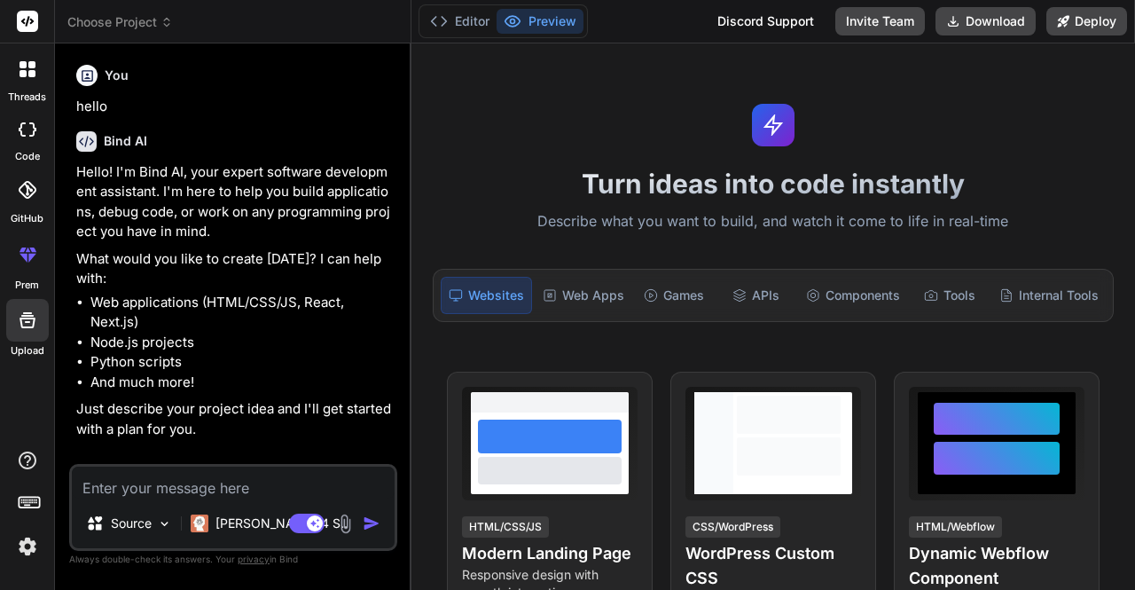
click at [345, 525] on img at bounding box center [345, 523] width 20 height 20
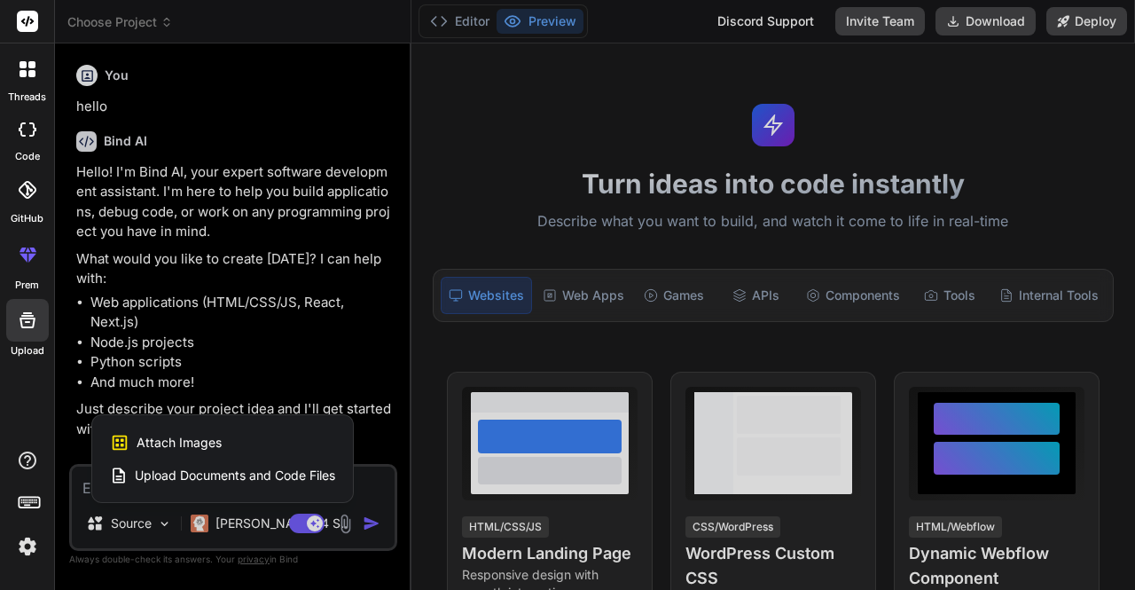
click at [236, 474] on span "Upload Documents and Code Files" at bounding box center [235, 475] width 200 height 18
type textarea "x"
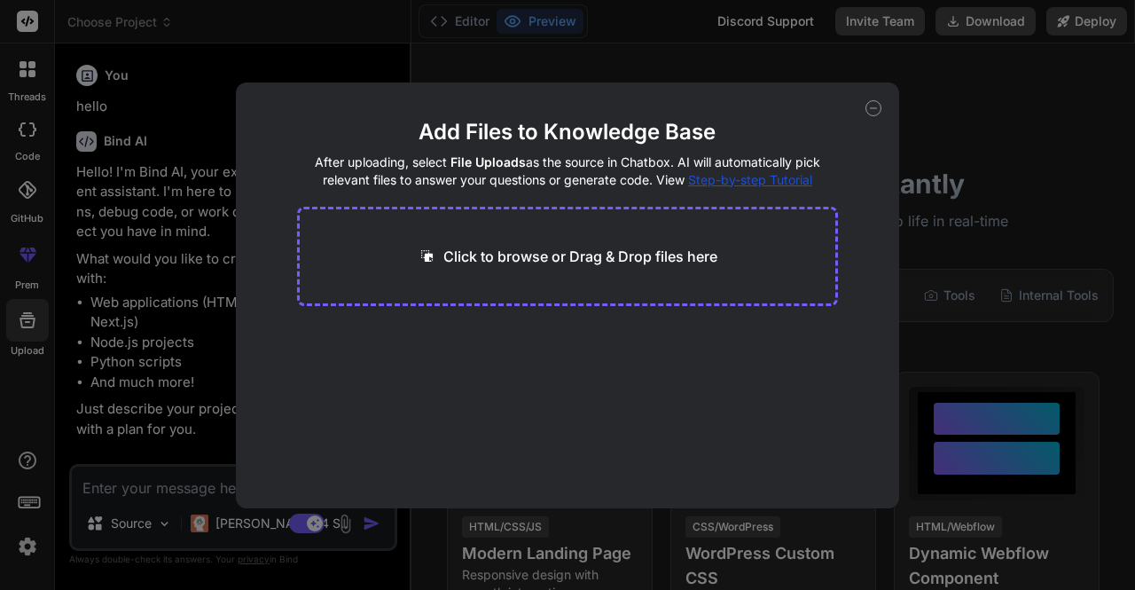
click at [506, 255] on p "Click to browse or Drag & Drop files here" at bounding box center [580, 256] width 274 height 21
type input "C:\fakepath\src.zip"
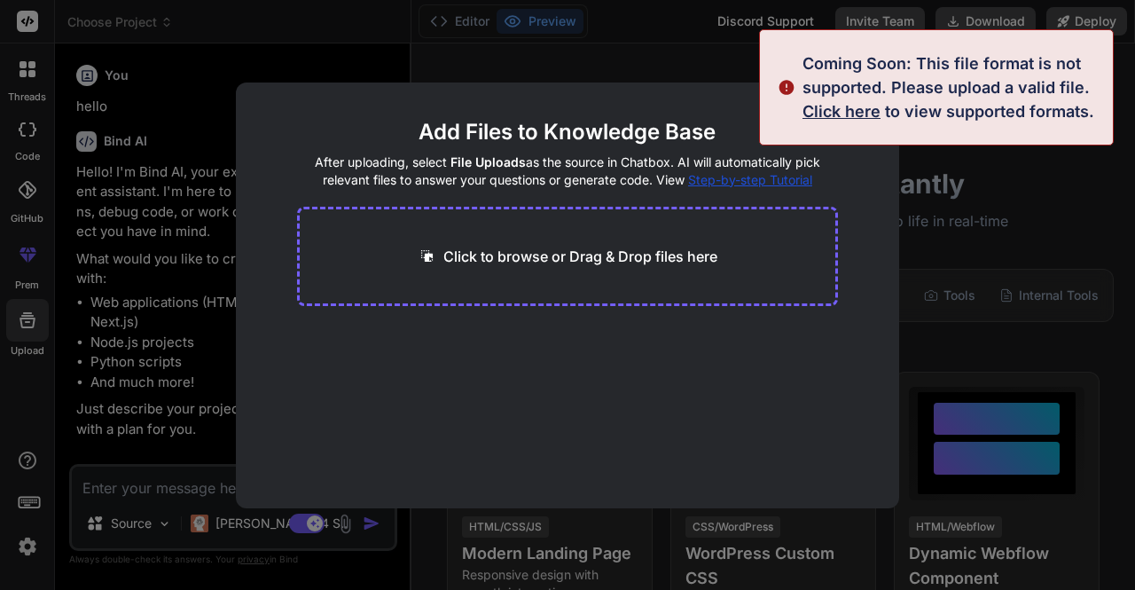
click at [807, 328] on main "Add Files to Knowledge Base After uploading, select File Uploads as the source …" at bounding box center [568, 313] width 542 height 390
click at [197, 300] on div "Add Files to Knowledge Base After uploading, select File Uploads as the source …" at bounding box center [567, 295] width 1135 height 590
type textarea "x"
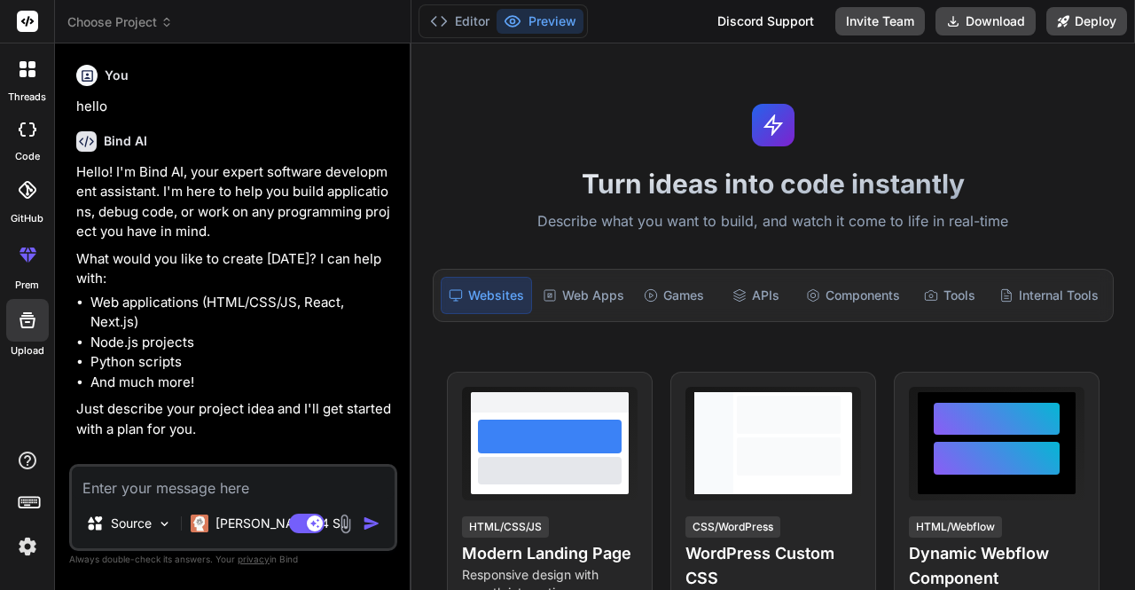
click at [35, 272] on div at bounding box center [27, 254] width 43 height 43
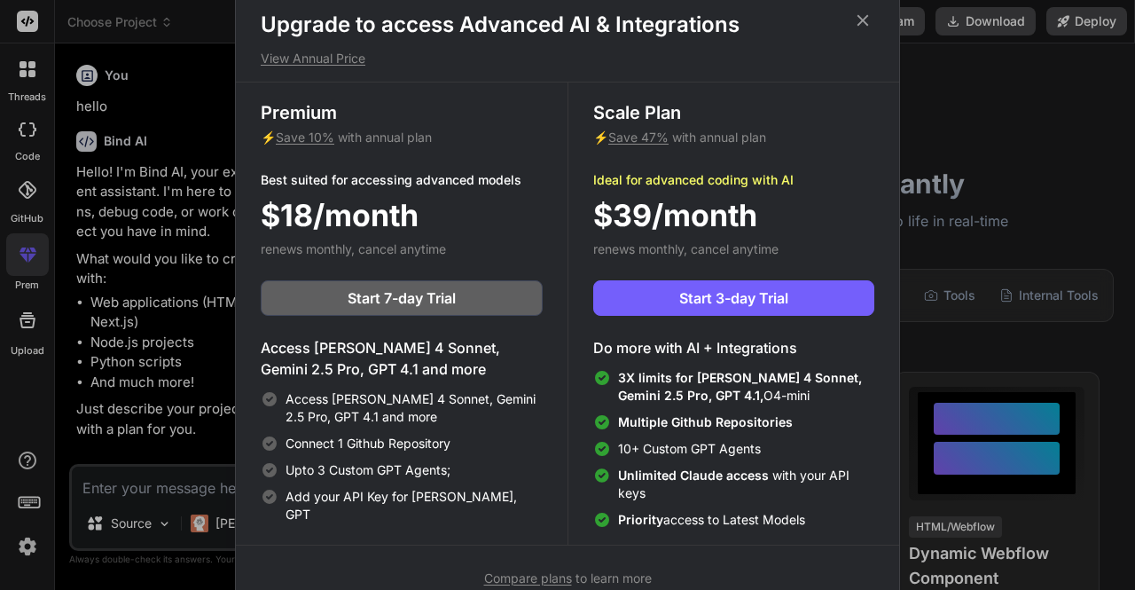
click at [862, 18] on icon at bounding box center [864, 20] width 12 height 12
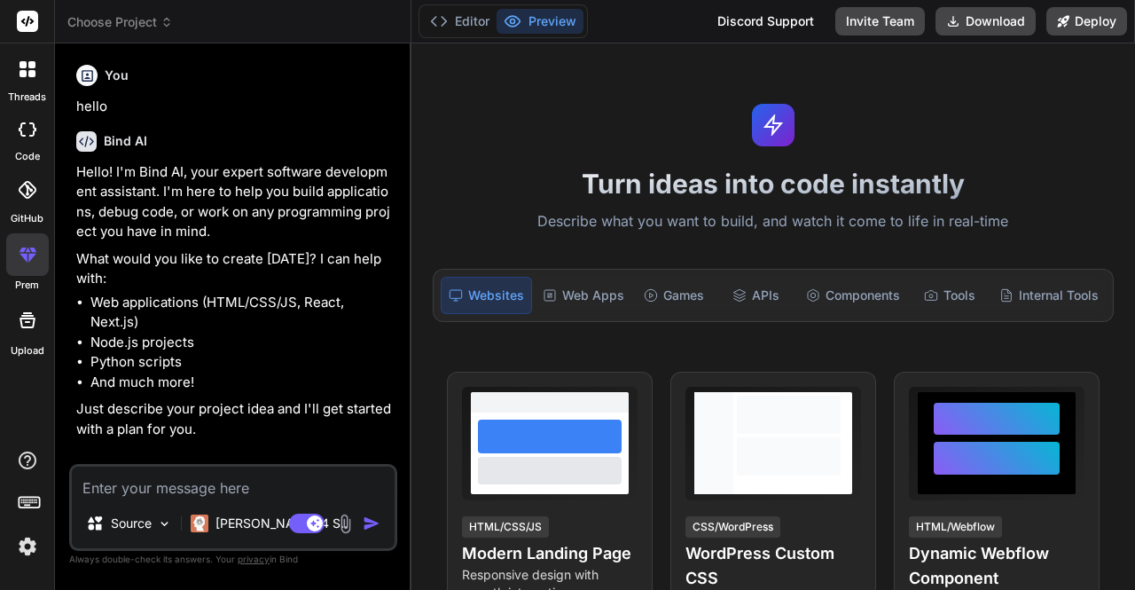
click at [20, 195] on icon at bounding box center [28, 190] width 18 height 18
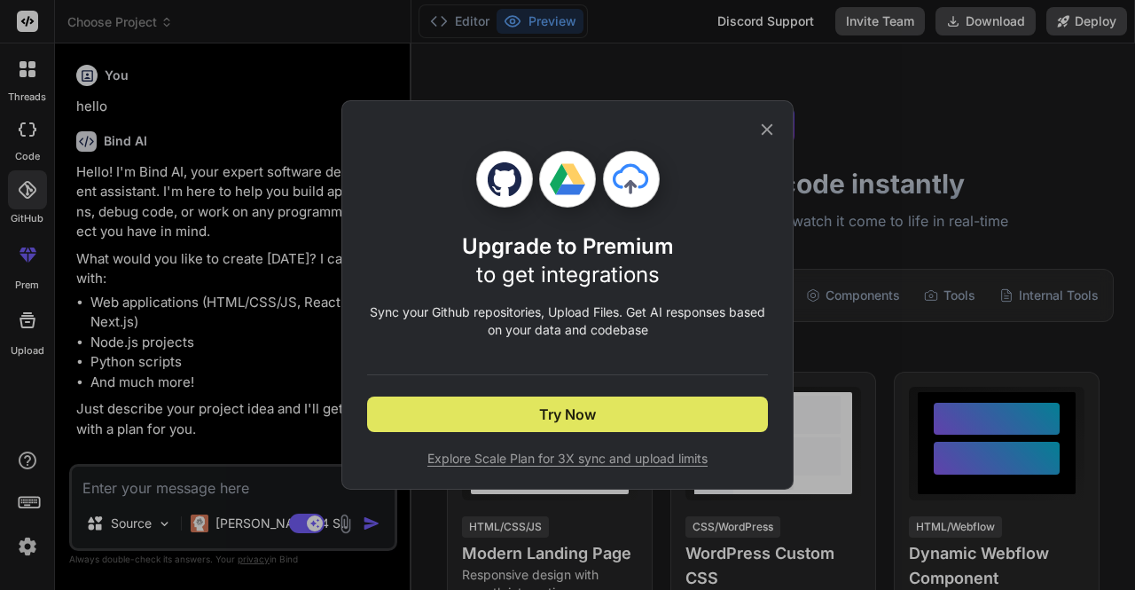
click at [563, 418] on span "Try Now" at bounding box center [567, 414] width 57 height 21
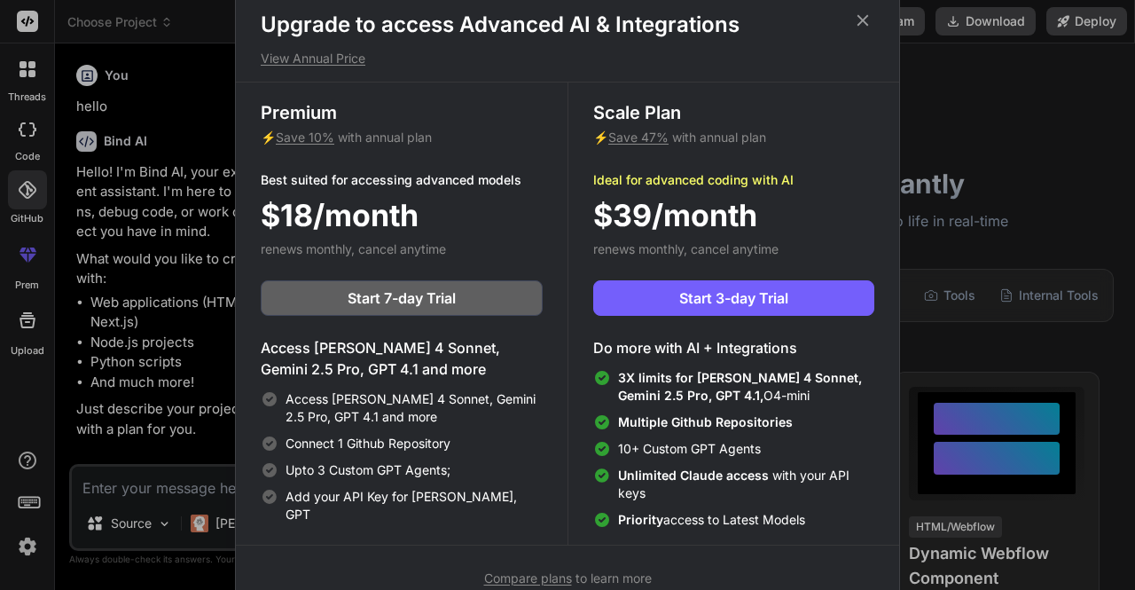
click at [864, 13] on icon at bounding box center [863, 21] width 20 height 20
